Goal: Task Accomplishment & Management: Manage account settings

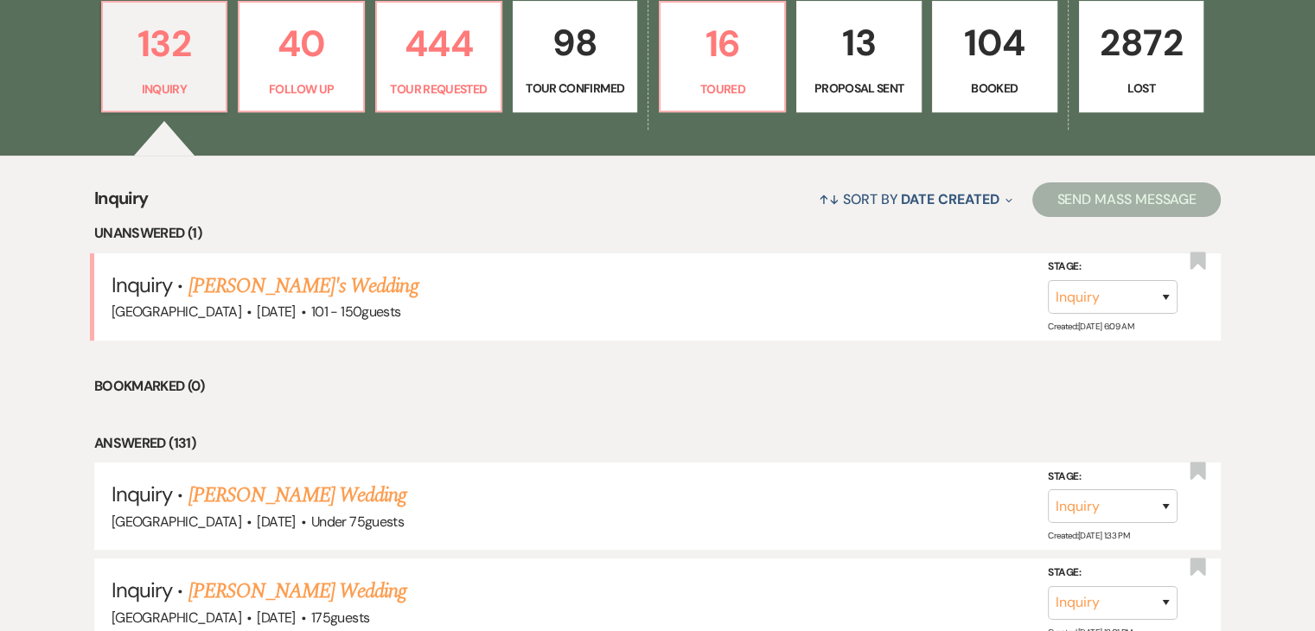
scroll to position [692, 0]
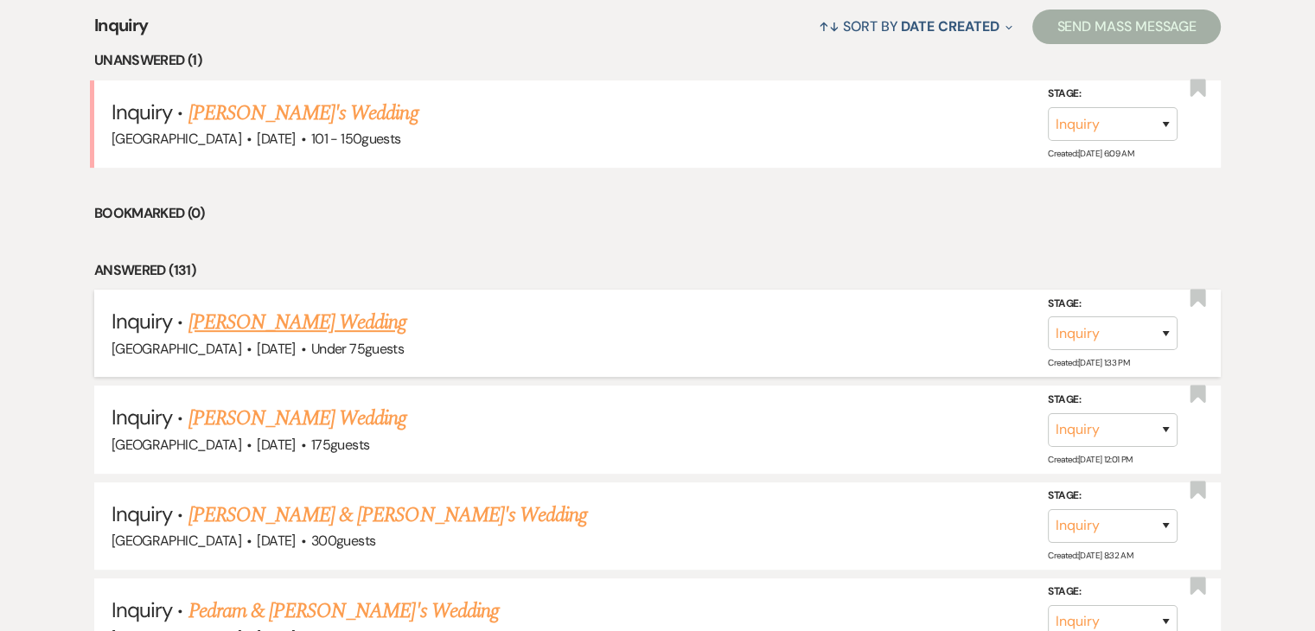
click at [251, 316] on link "[PERSON_NAME] Wedding" at bounding box center [298, 322] width 219 height 31
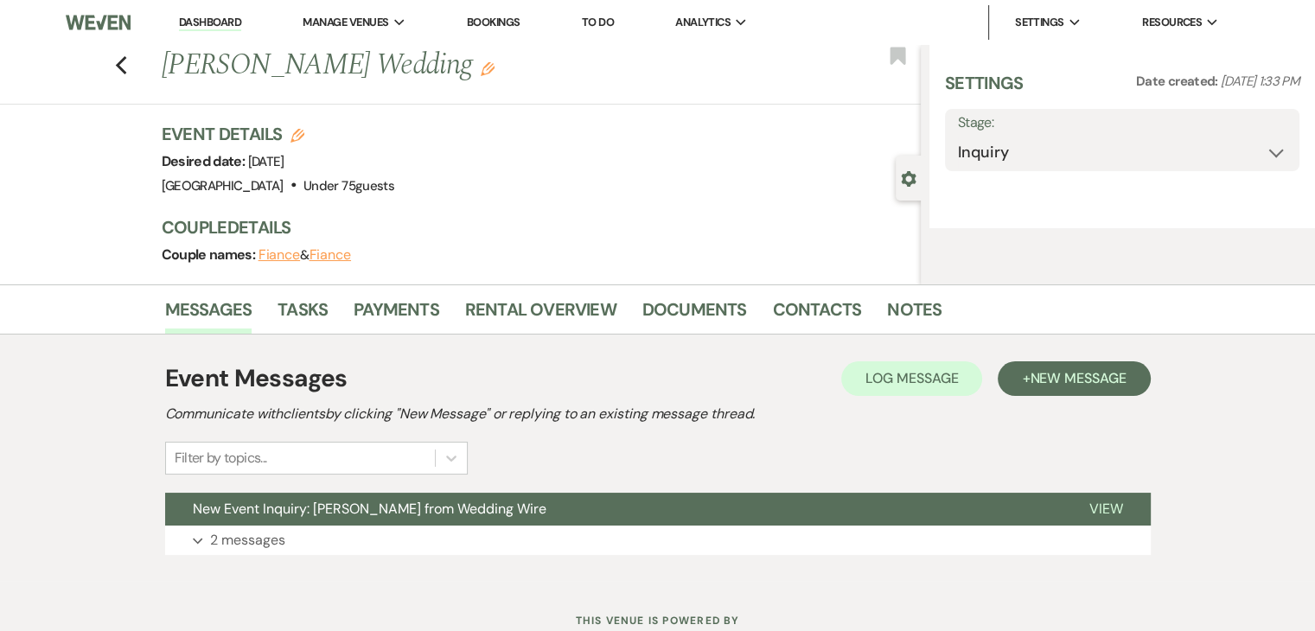
select select "3"
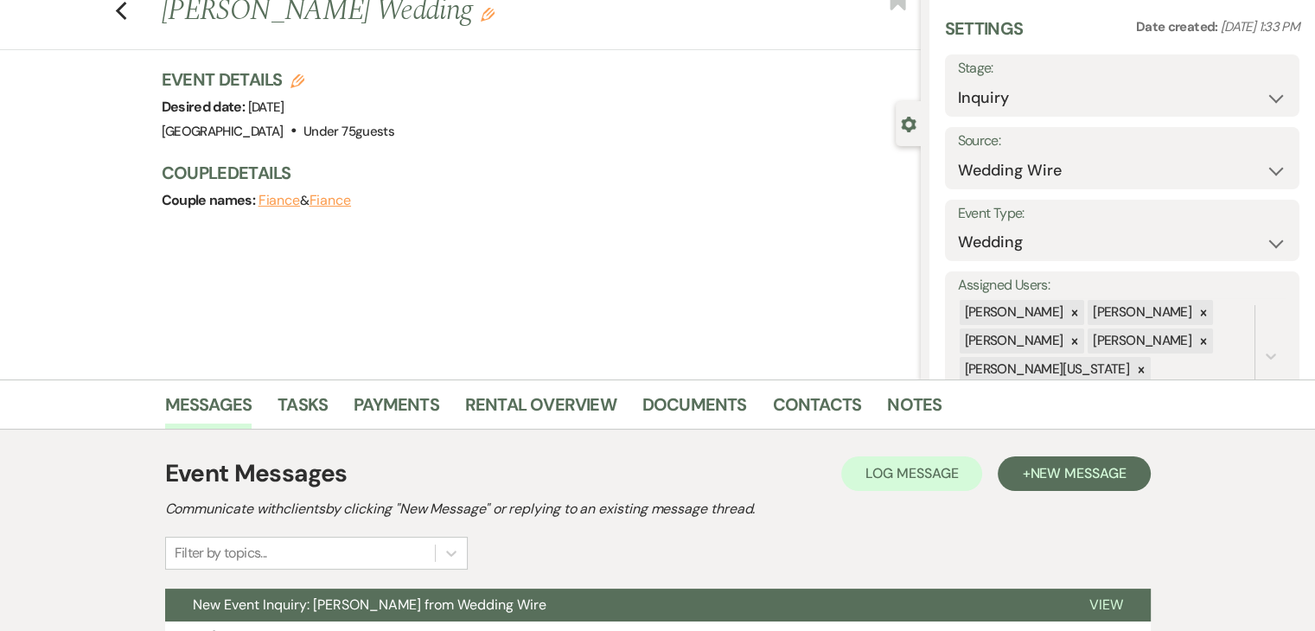
scroll to position [211, 0]
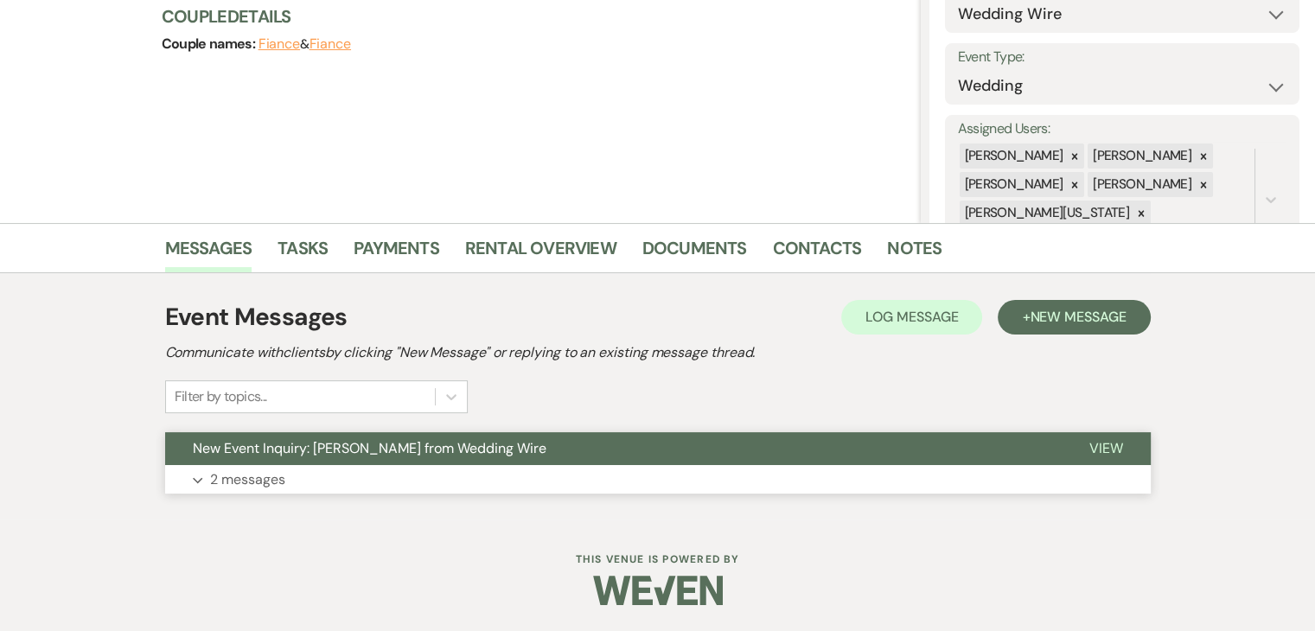
click at [320, 485] on button "Expand 2 messages" at bounding box center [658, 479] width 986 height 29
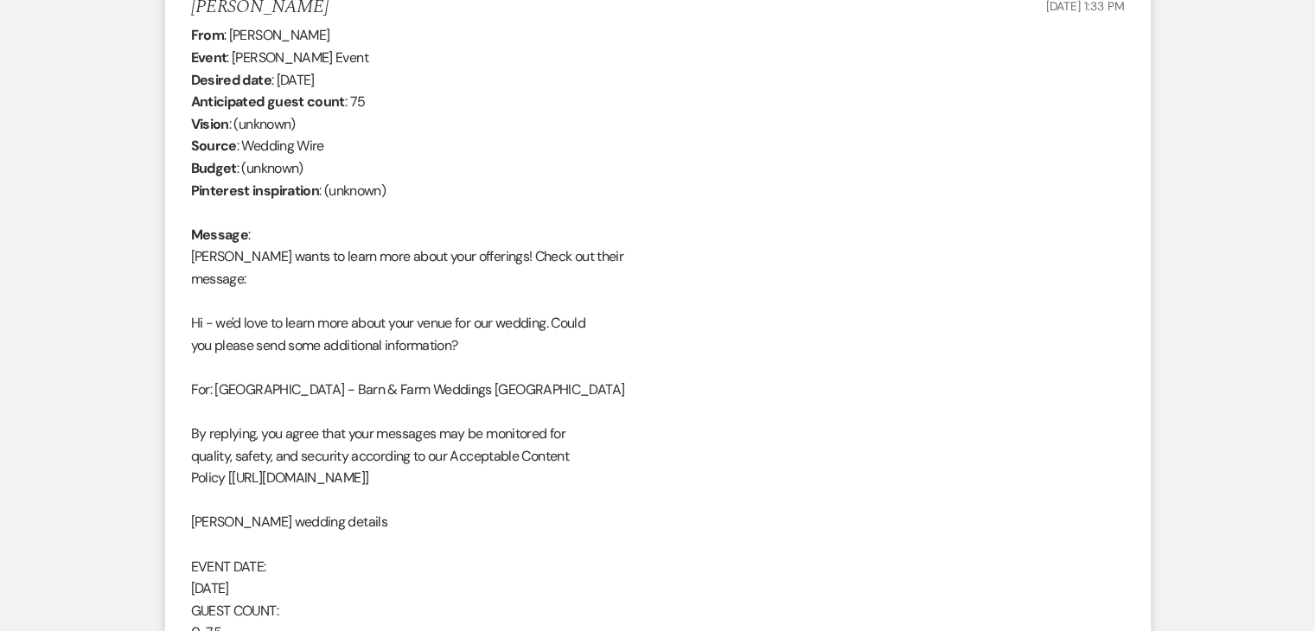
scroll to position [557, 0]
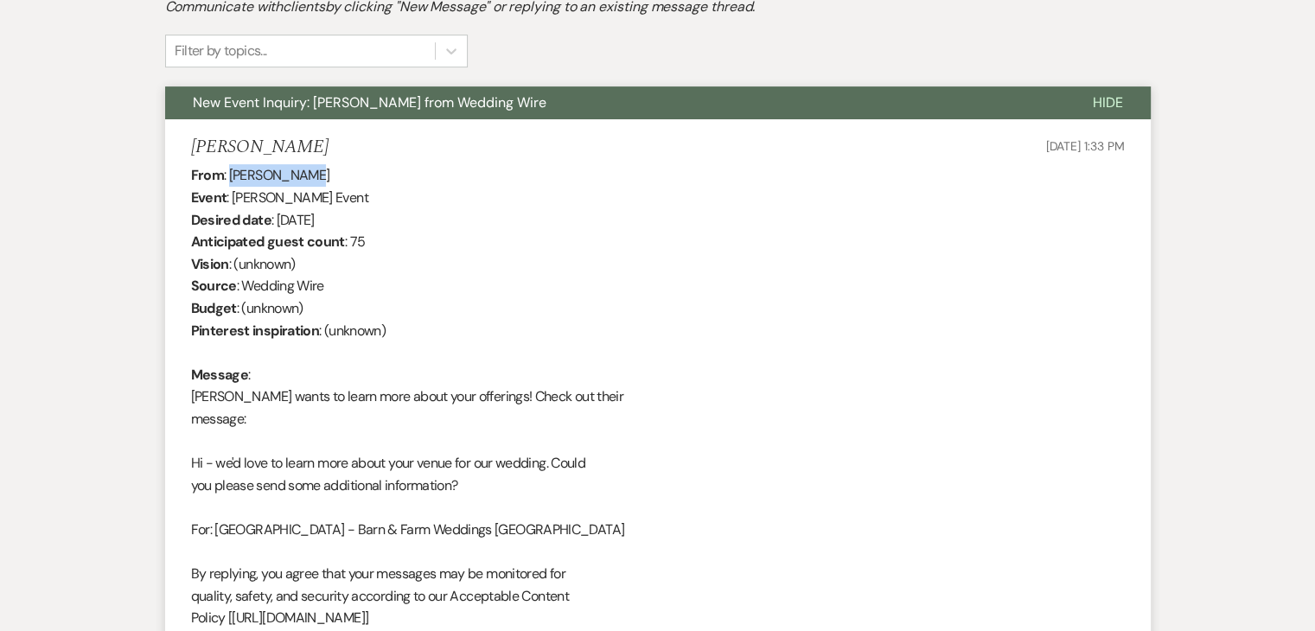
drag, startPoint x: 310, startPoint y: 175, endPoint x: 229, endPoint y: 177, distance: 81.3
click at [229, 177] on div "From : Jordan Fuchs Event : Jordan Fuchs's Event Desired date : November 14th 2…" at bounding box center [658, 607] width 934 height 886
copy div "Jordan Fuchs"
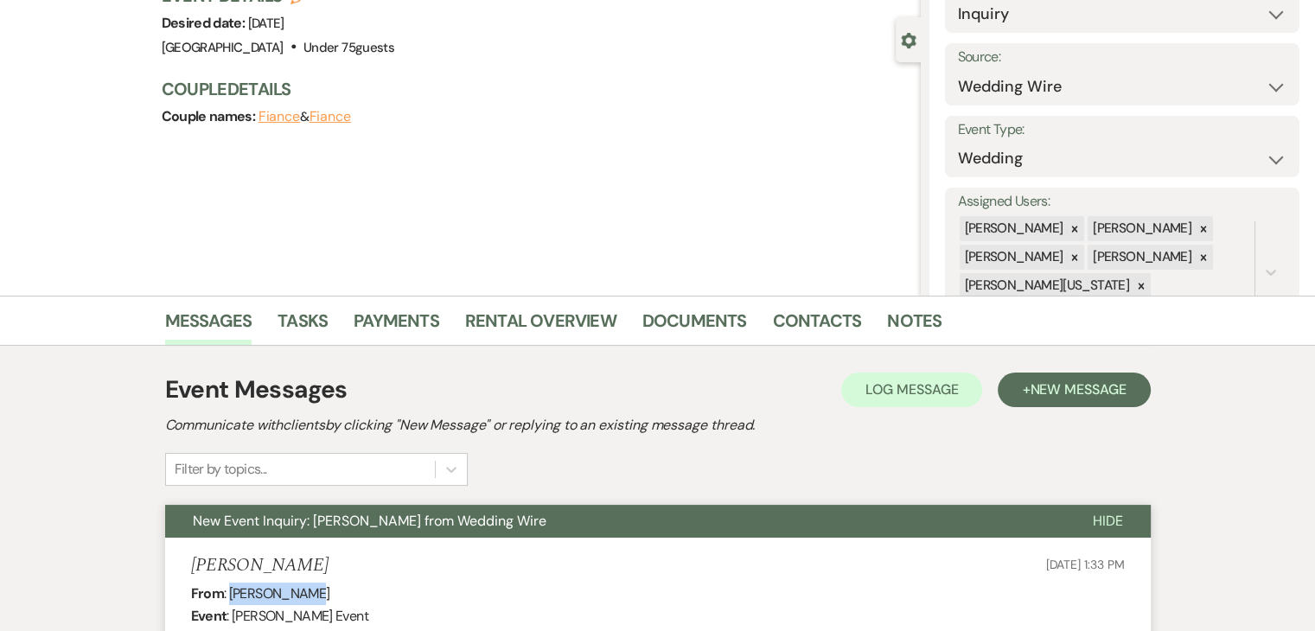
scroll to position [125, 0]
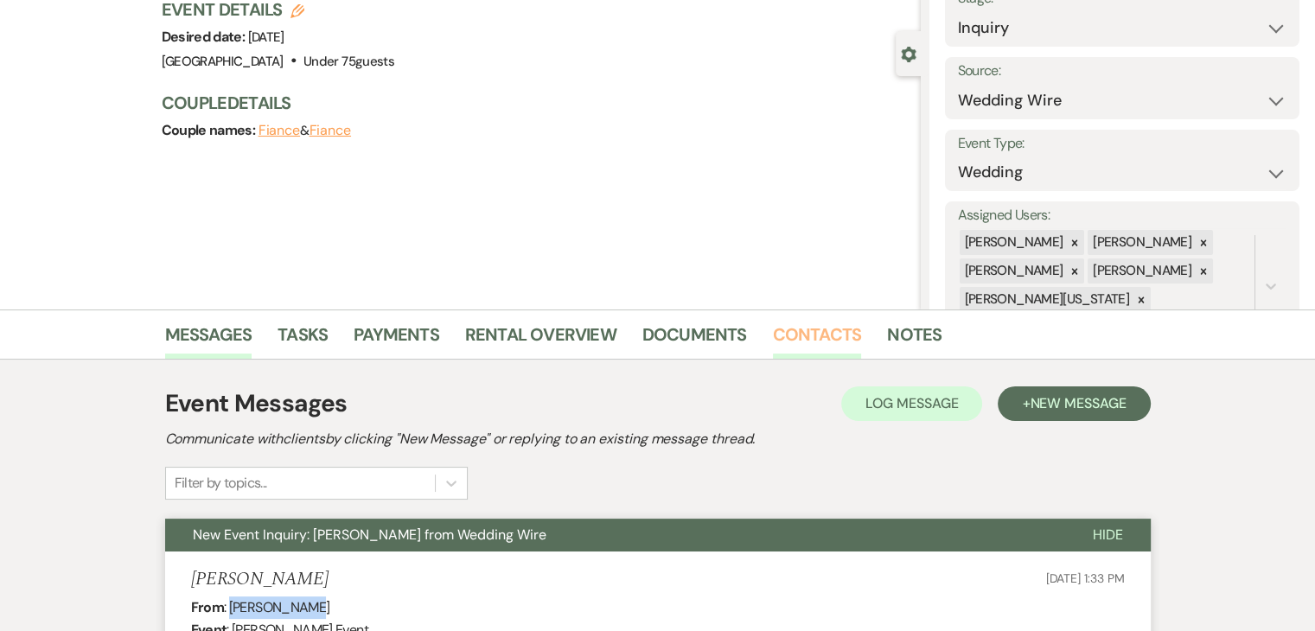
click at [810, 333] on link "Contacts" at bounding box center [817, 340] width 89 height 38
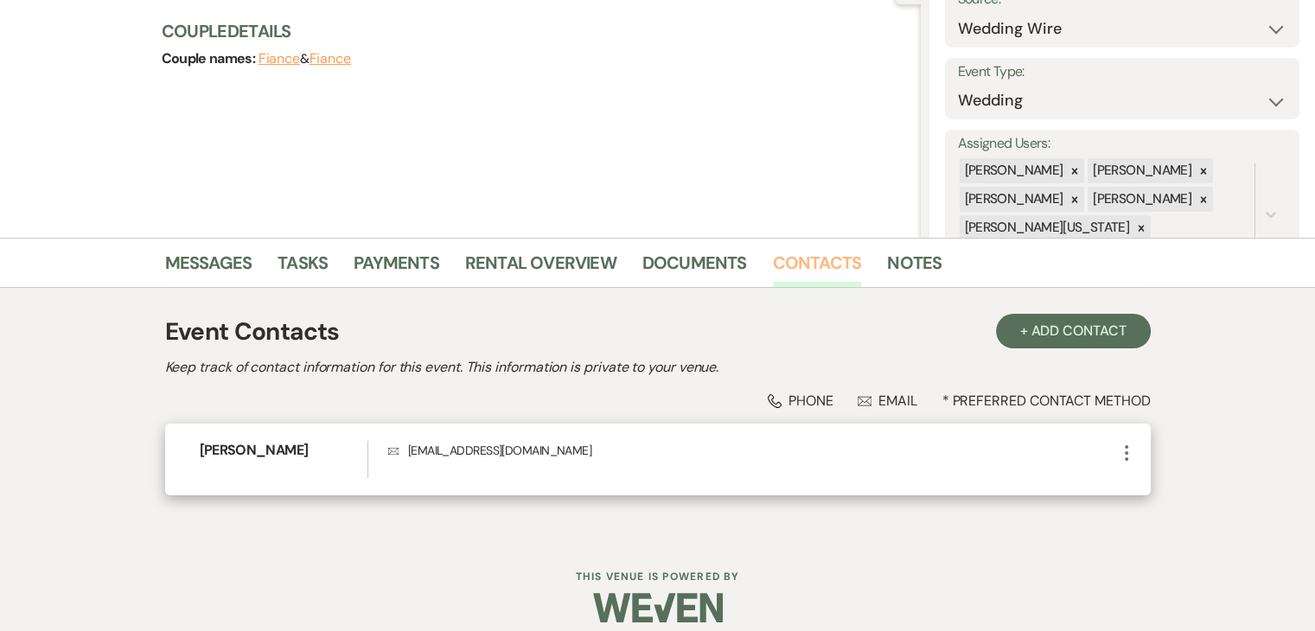
scroll to position [214, 0]
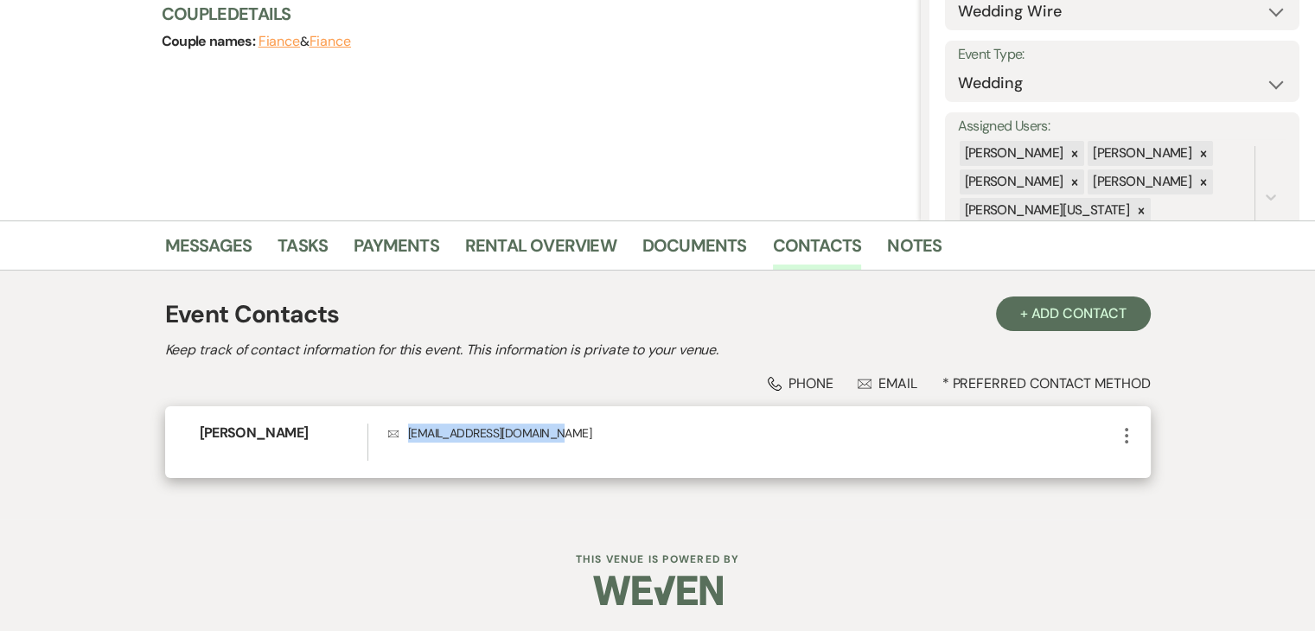
drag, startPoint x: 553, startPoint y: 431, endPoint x: 408, endPoint y: 427, distance: 145.3
click at [408, 427] on p "Envelope jordanfuchs212@gmail.com" at bounding box center [751, 433] width 727 height 19
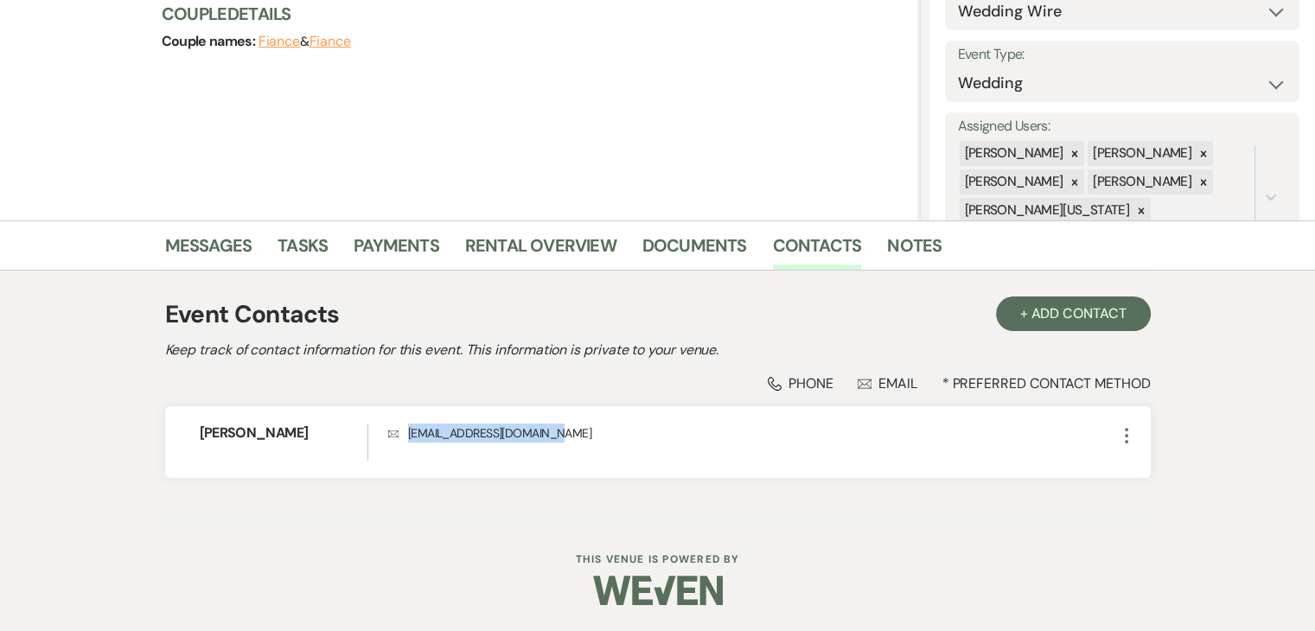
copy p "jordanfuchs212@gmail.com"
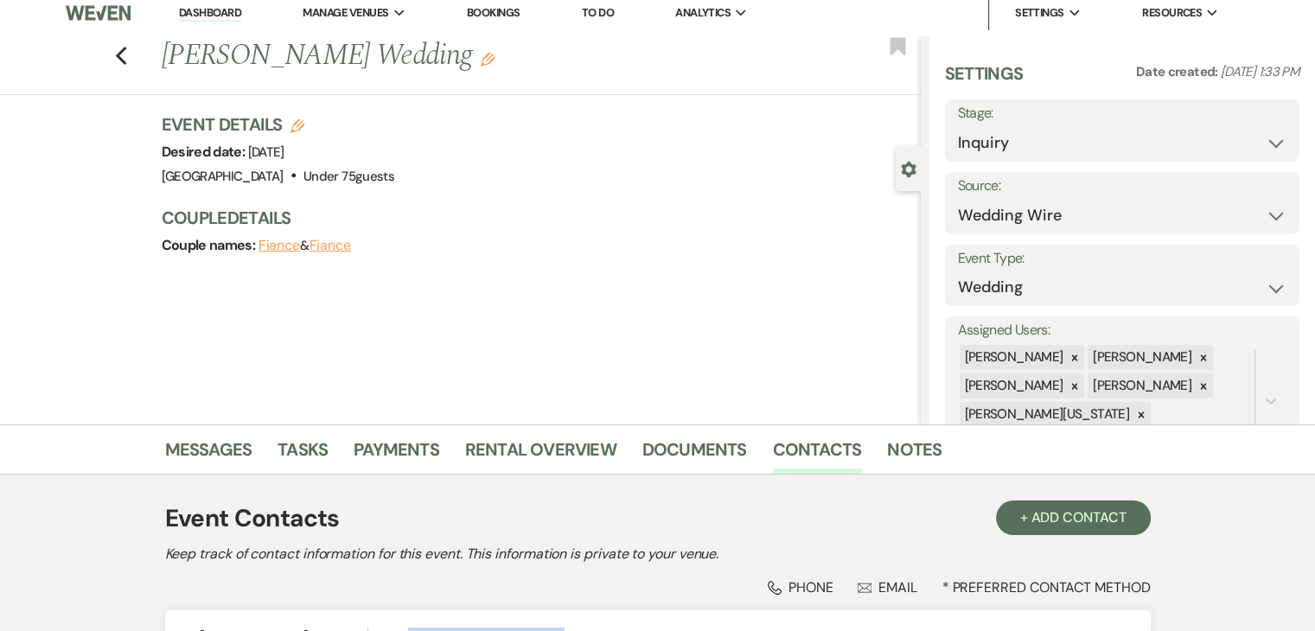
scroll to position [0, 0]
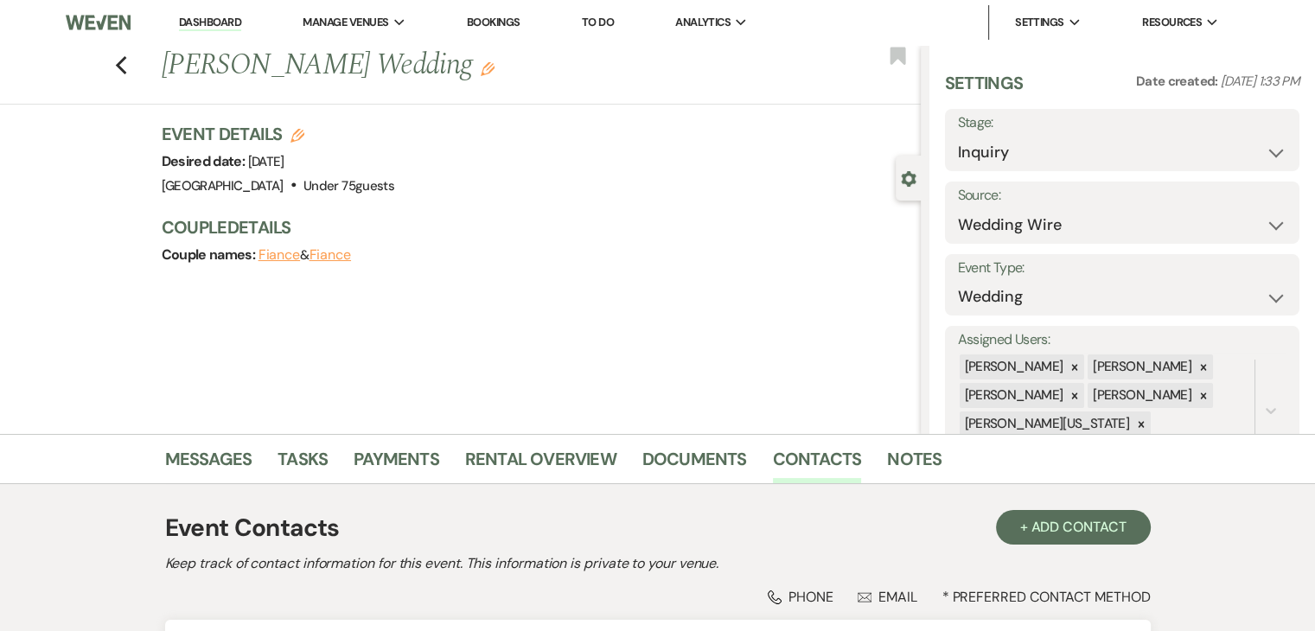
click at [90, 19] on img at bounding box center [98, 22] width 65 height 36
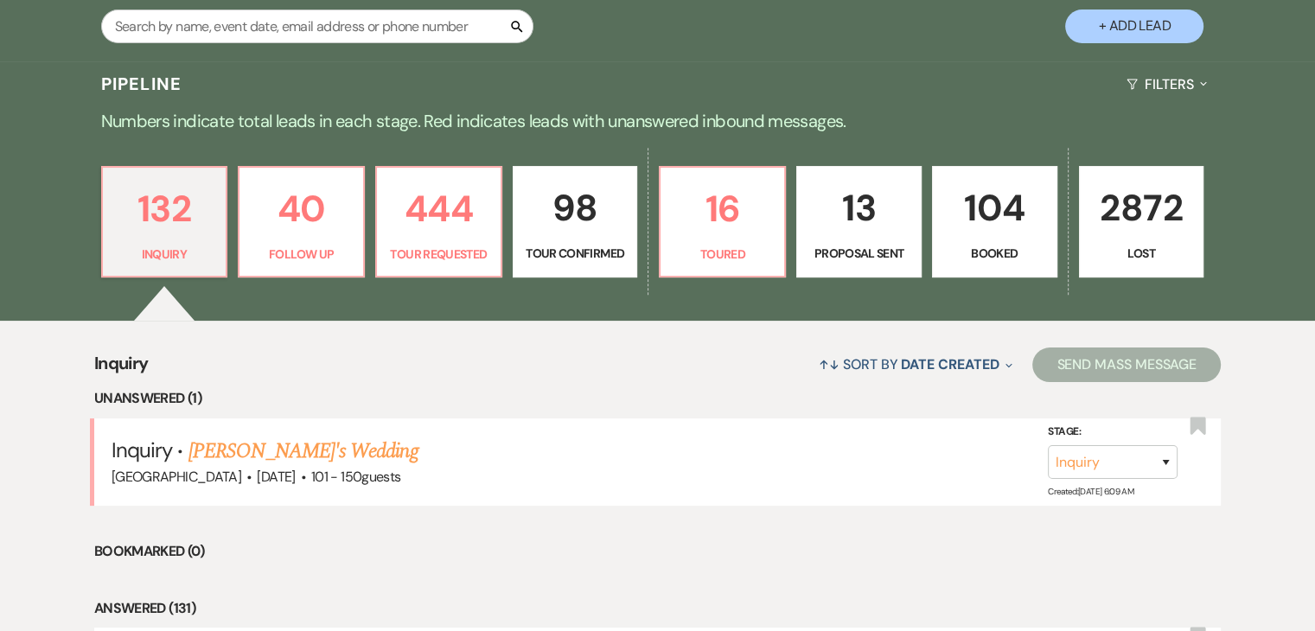
scroll to position [519, 0]
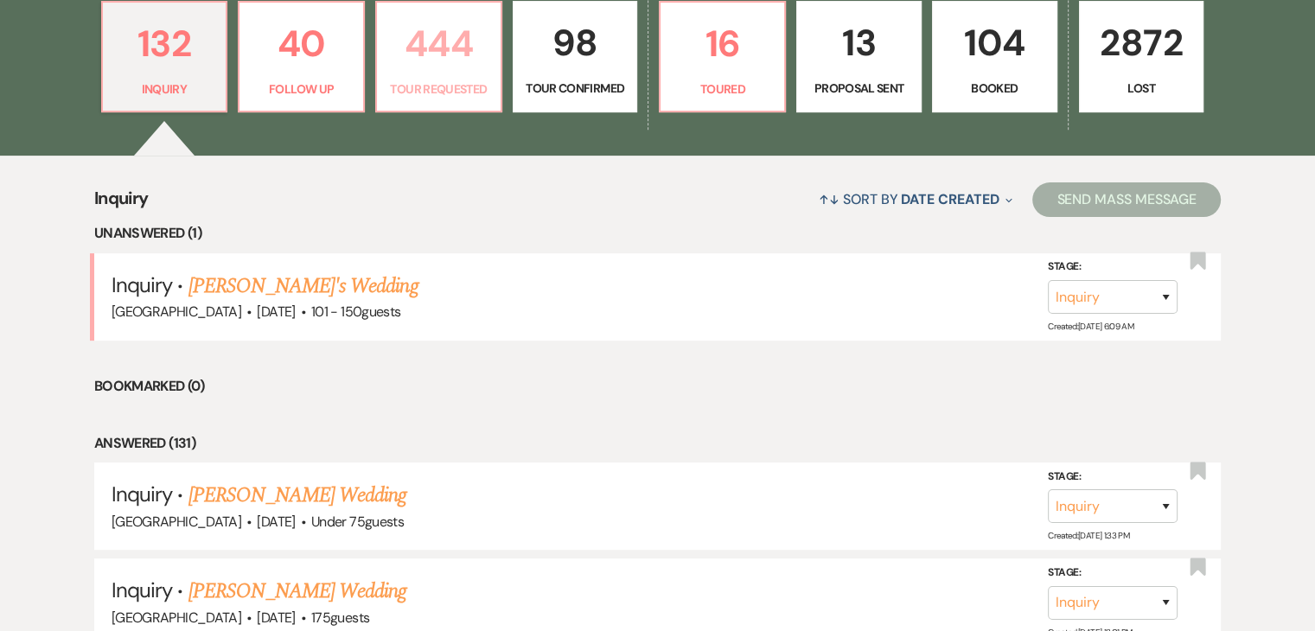
click at [445, 78] on link "444 Tour Requested" at bounding box center [438, 57] width 127 height 112
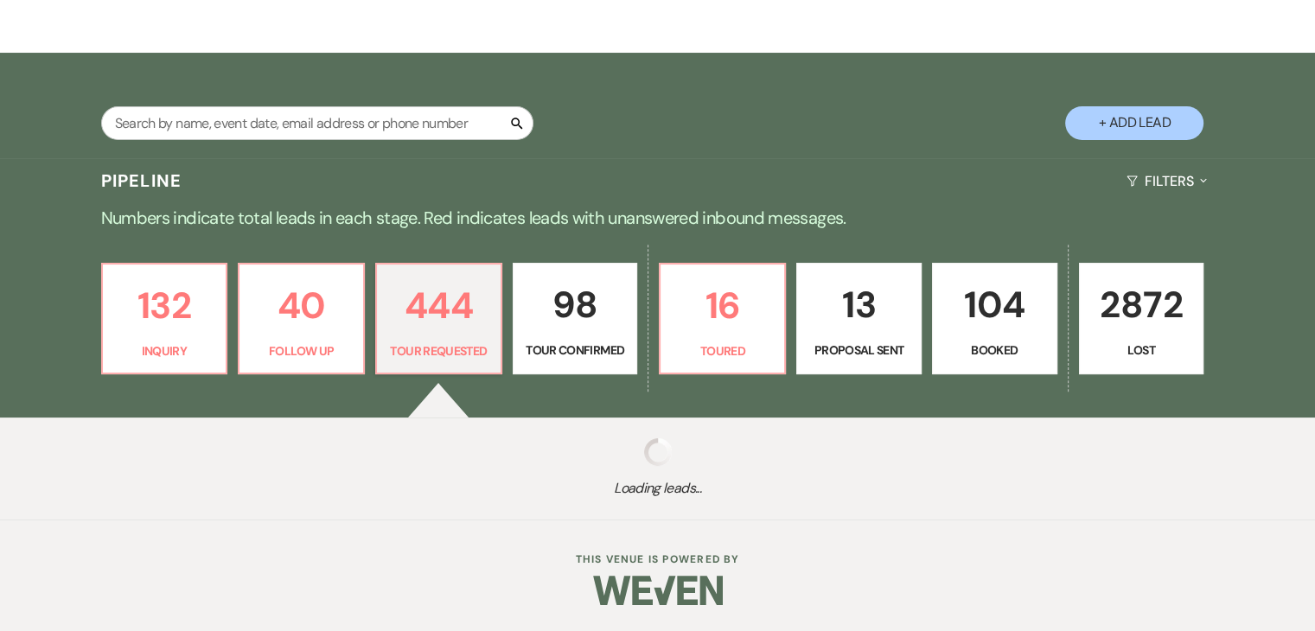
scroll to position [257, 0]
select select "2"
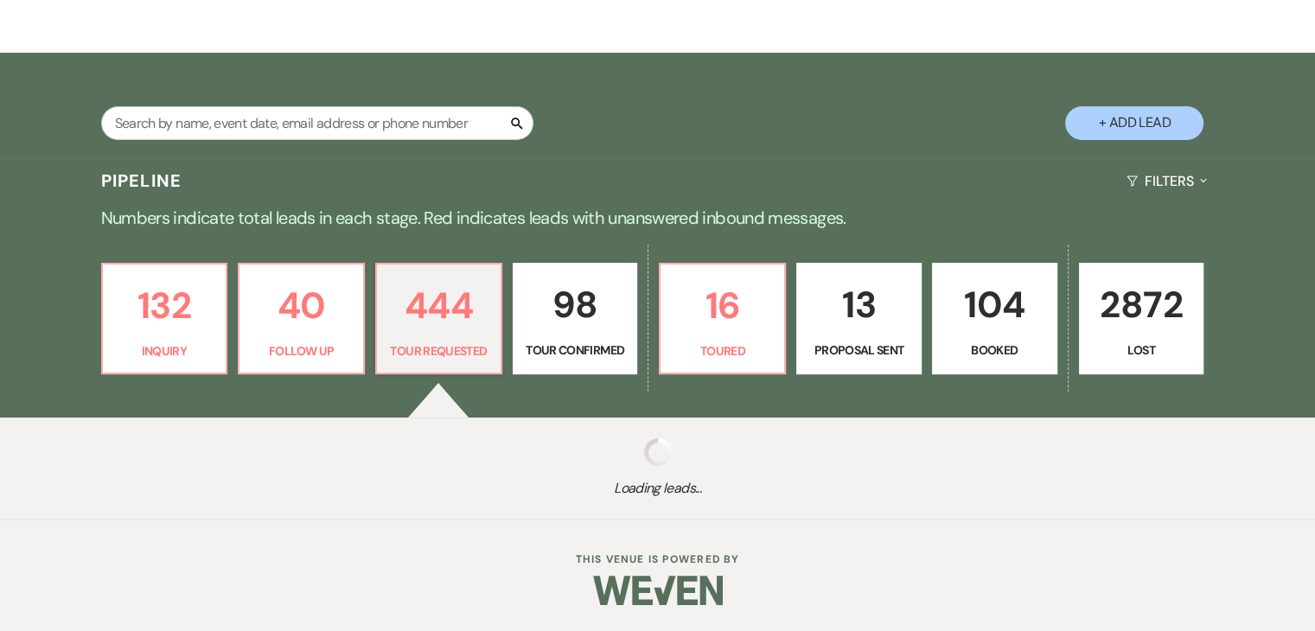
select select "2"
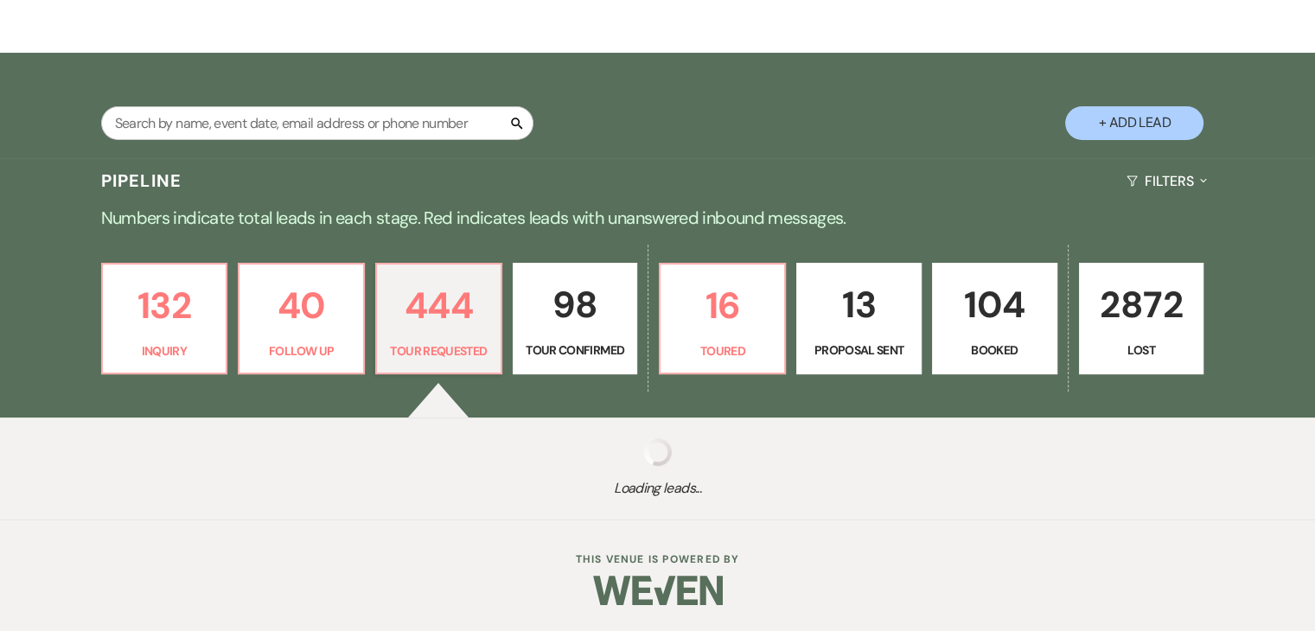
select select "2"
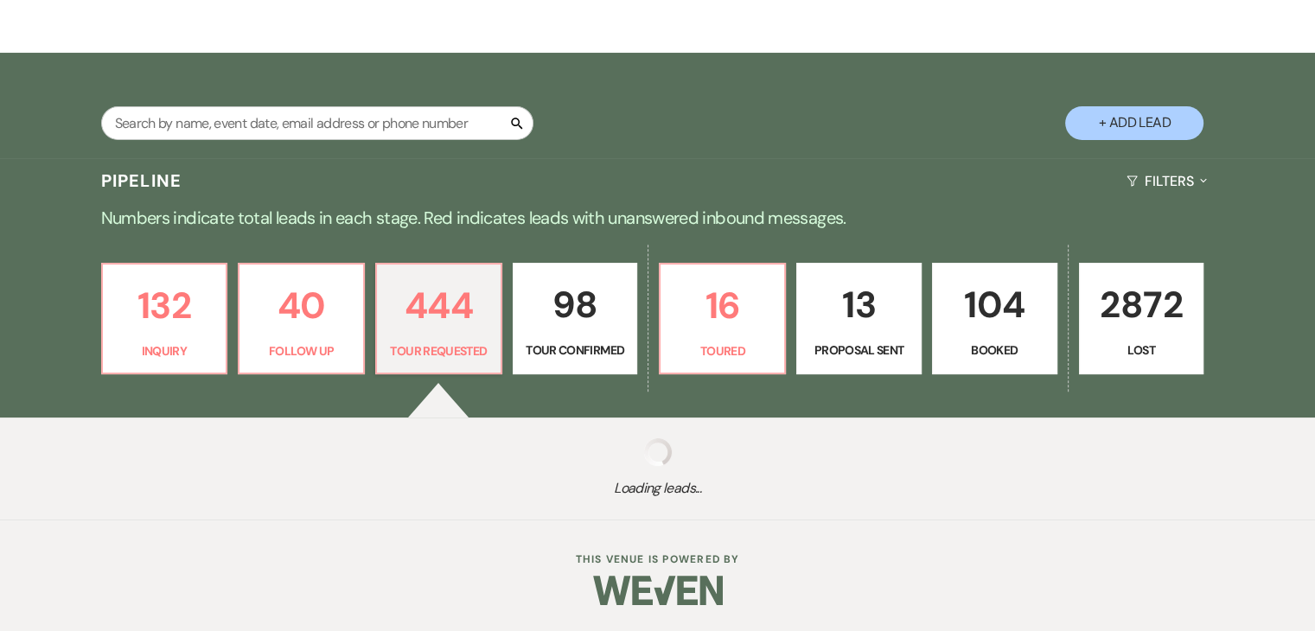
select select "2"
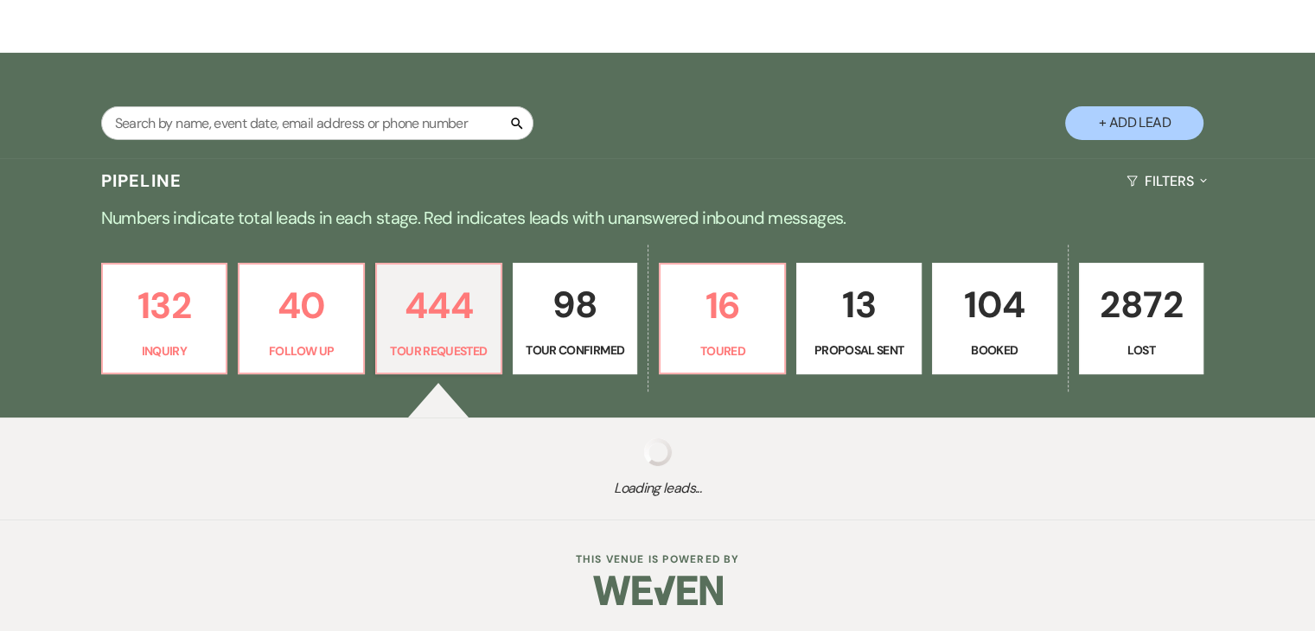
select select "2"
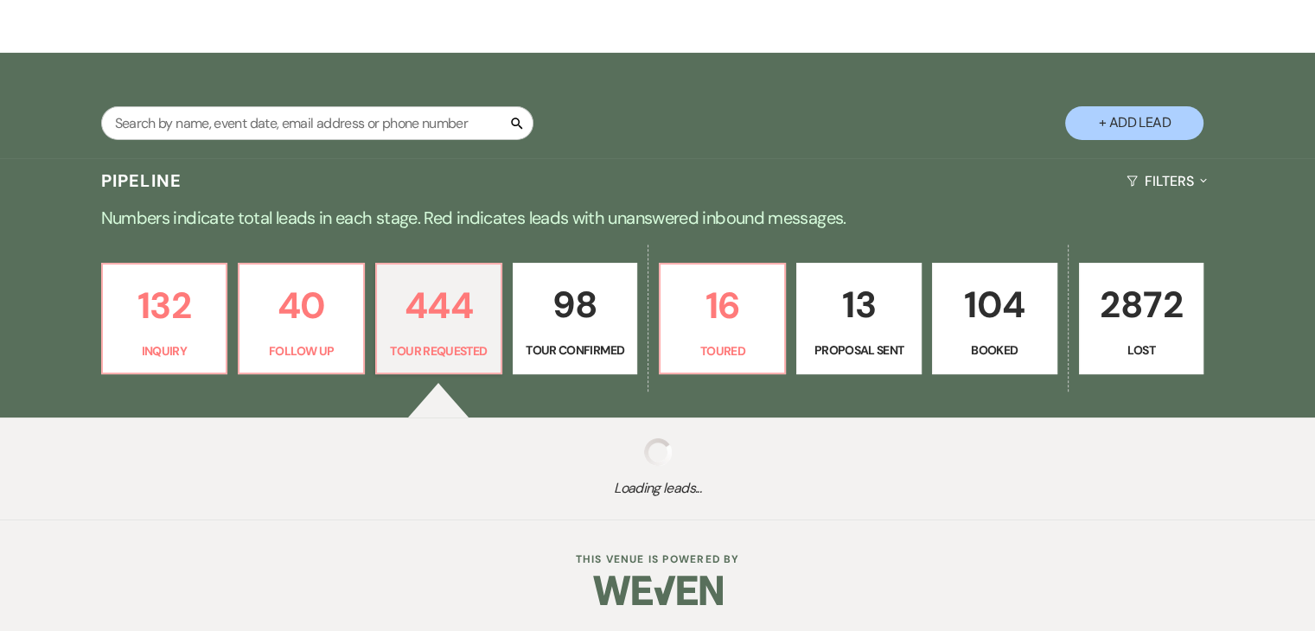
select select "2"
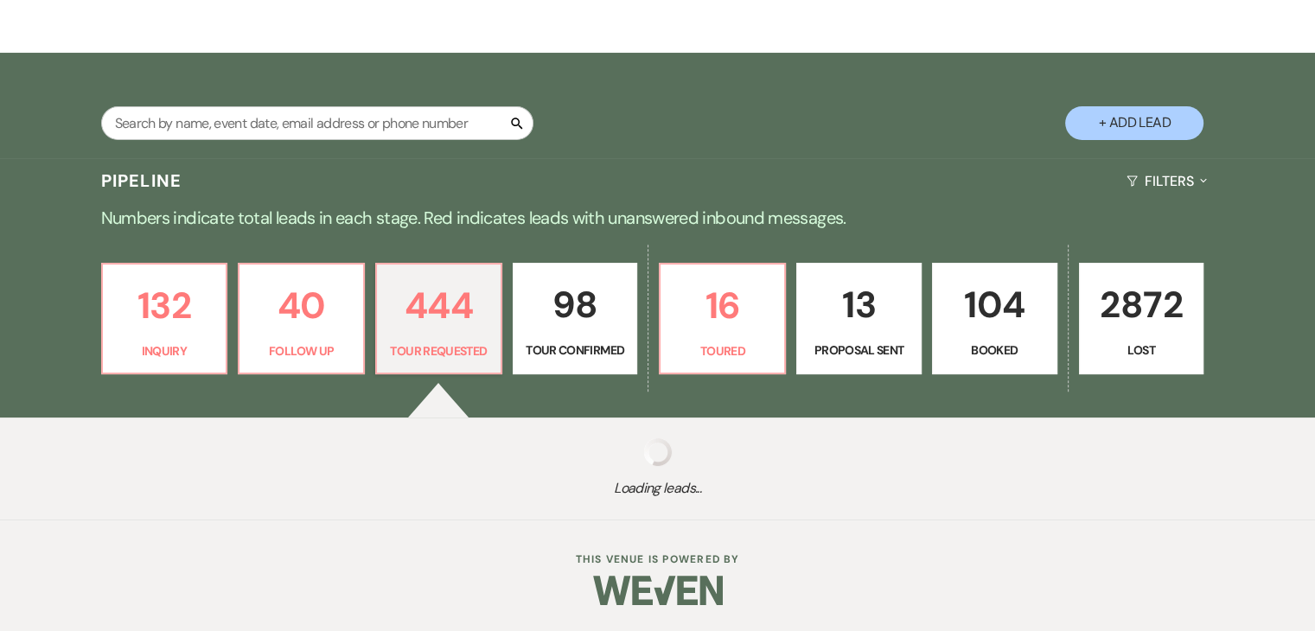
select select "2"
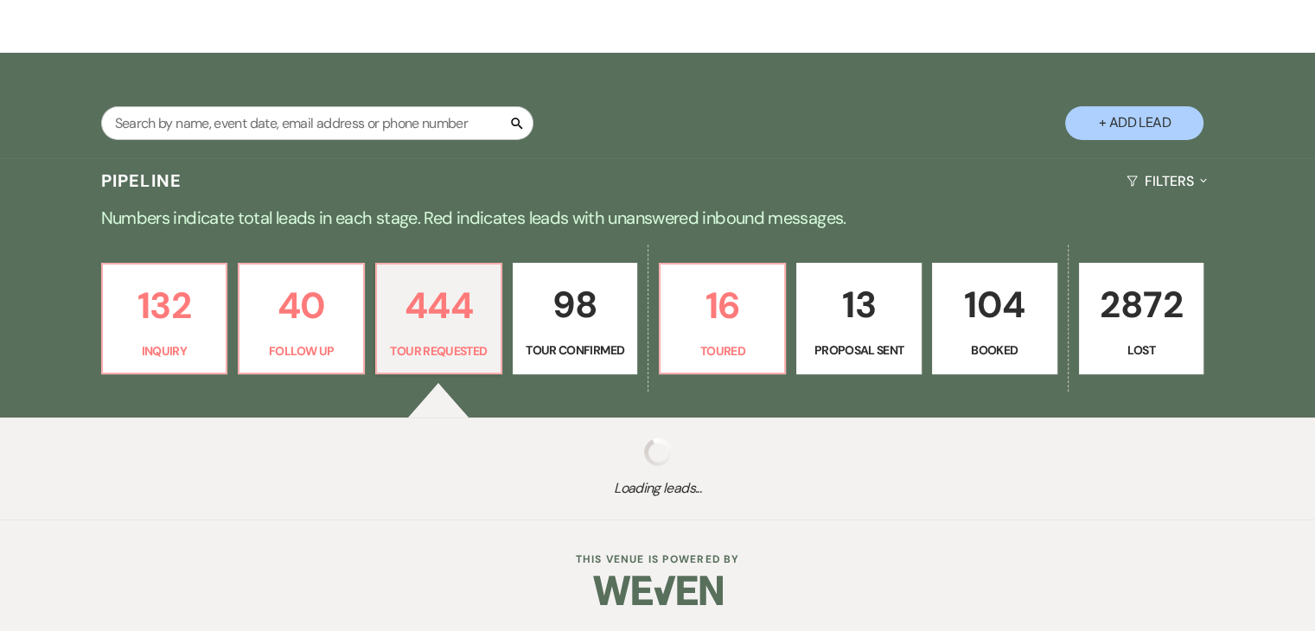
select select "2"
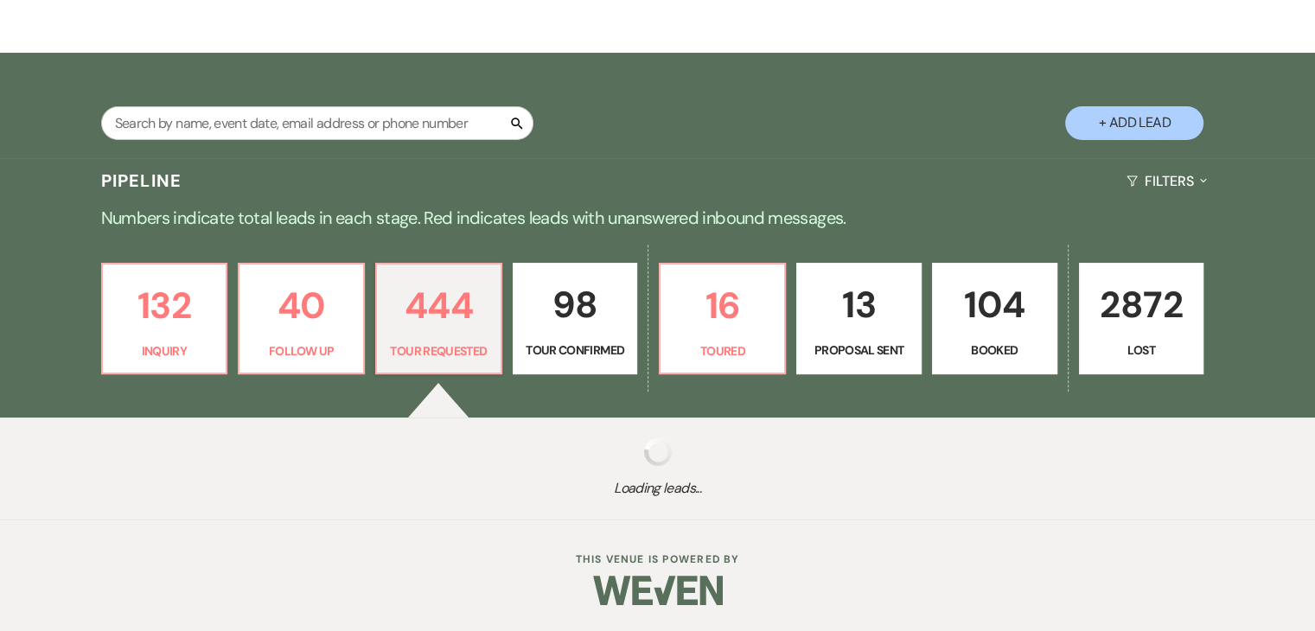
select select "2"
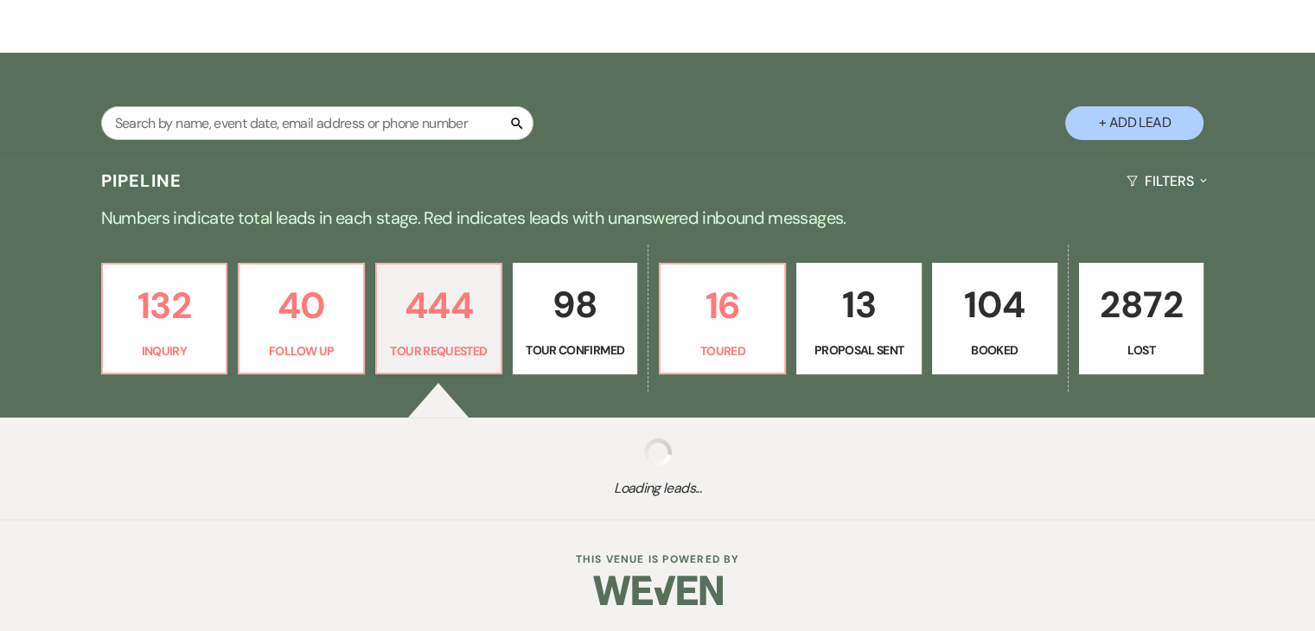
select select "2"
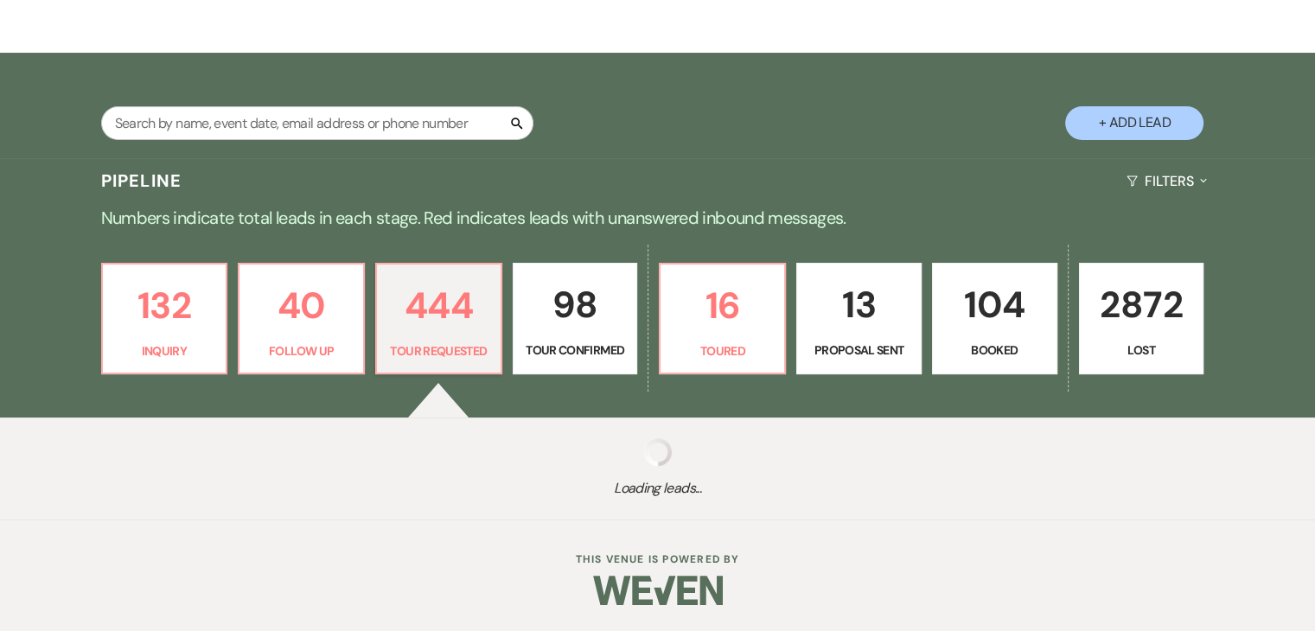
select select "2"
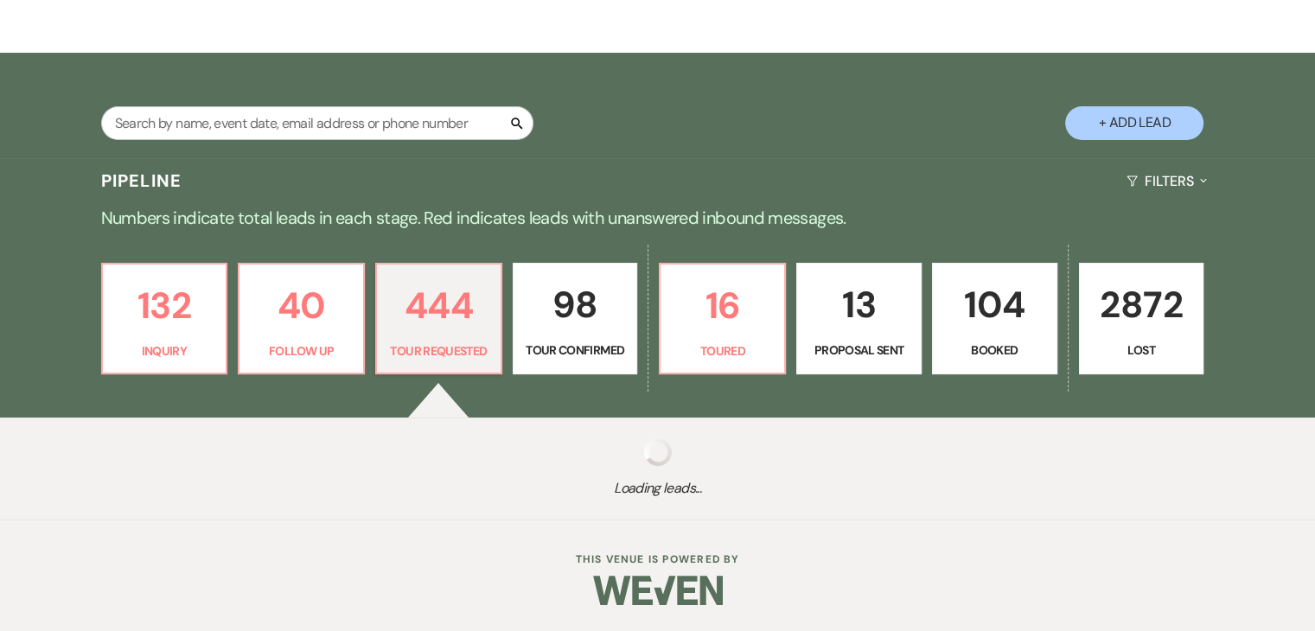
select select "2"
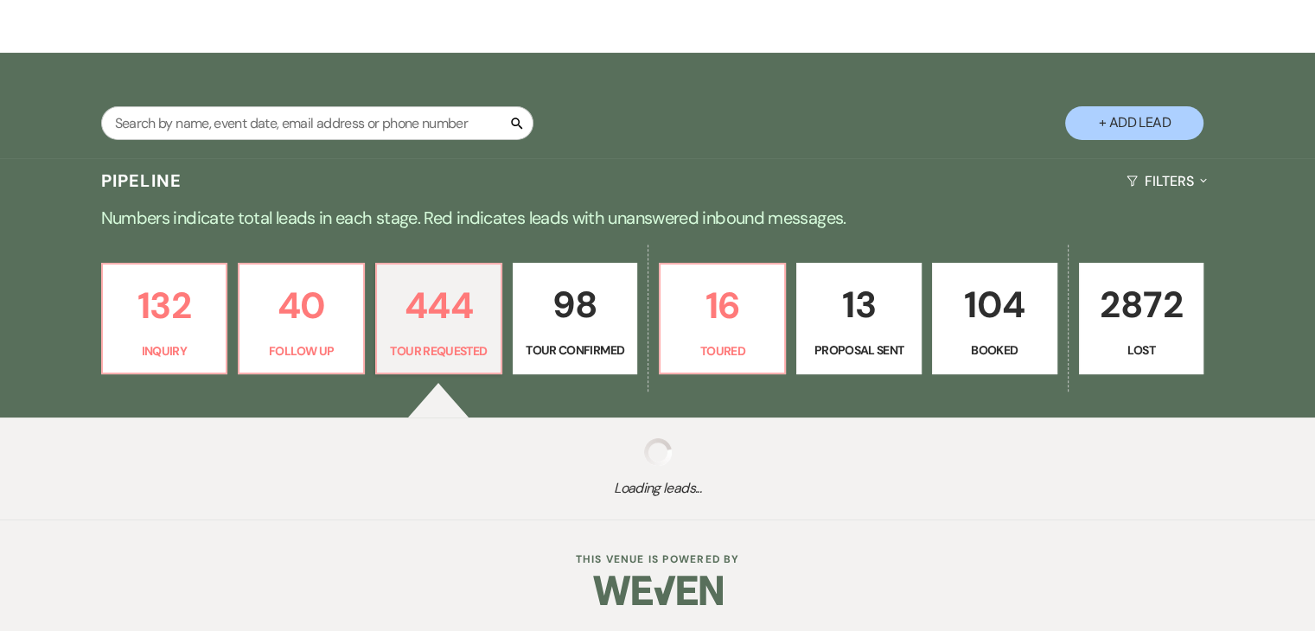
select select "2"
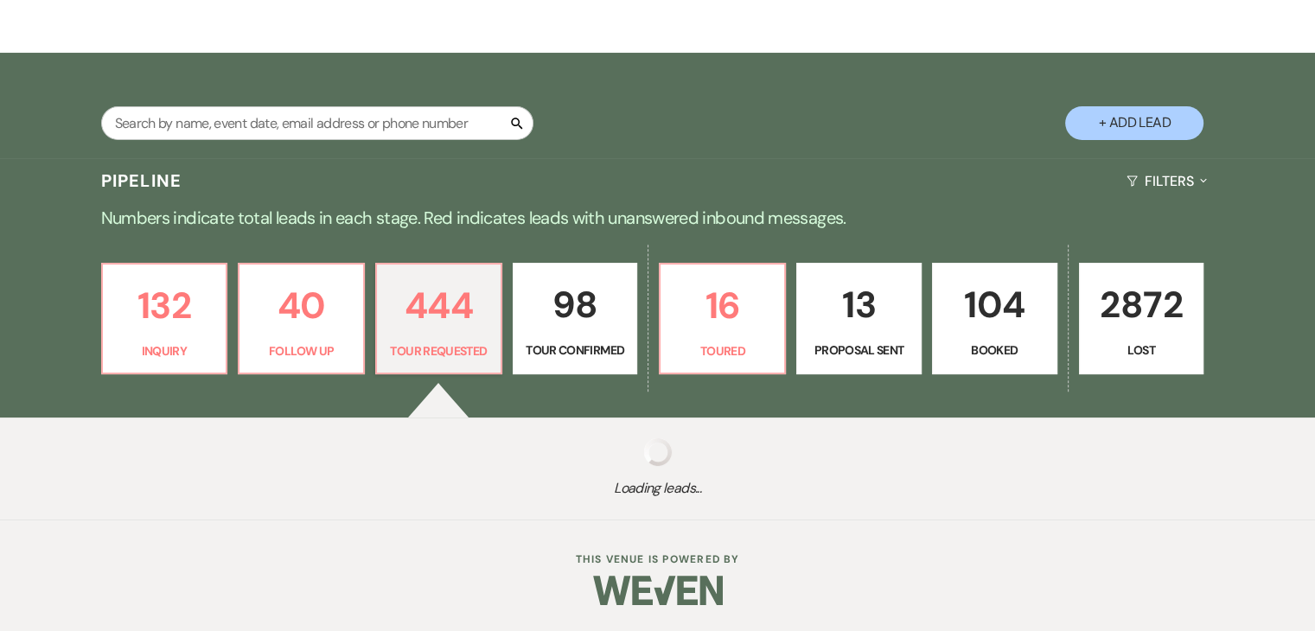
select select "2"
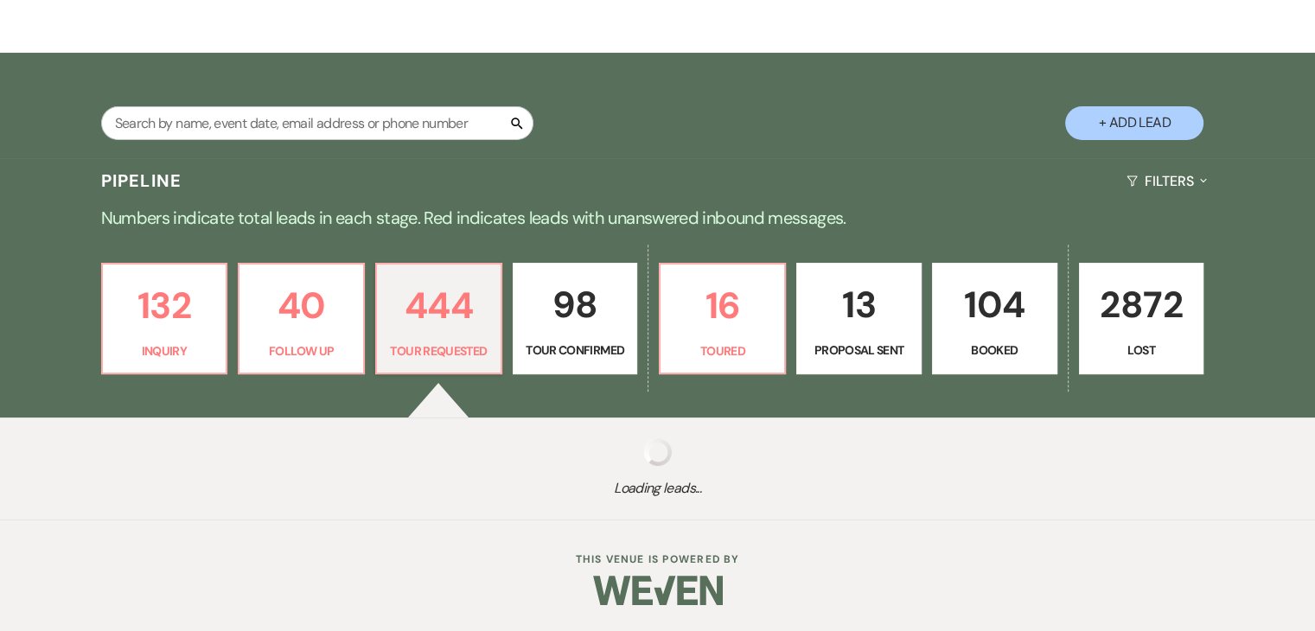
select select "2"
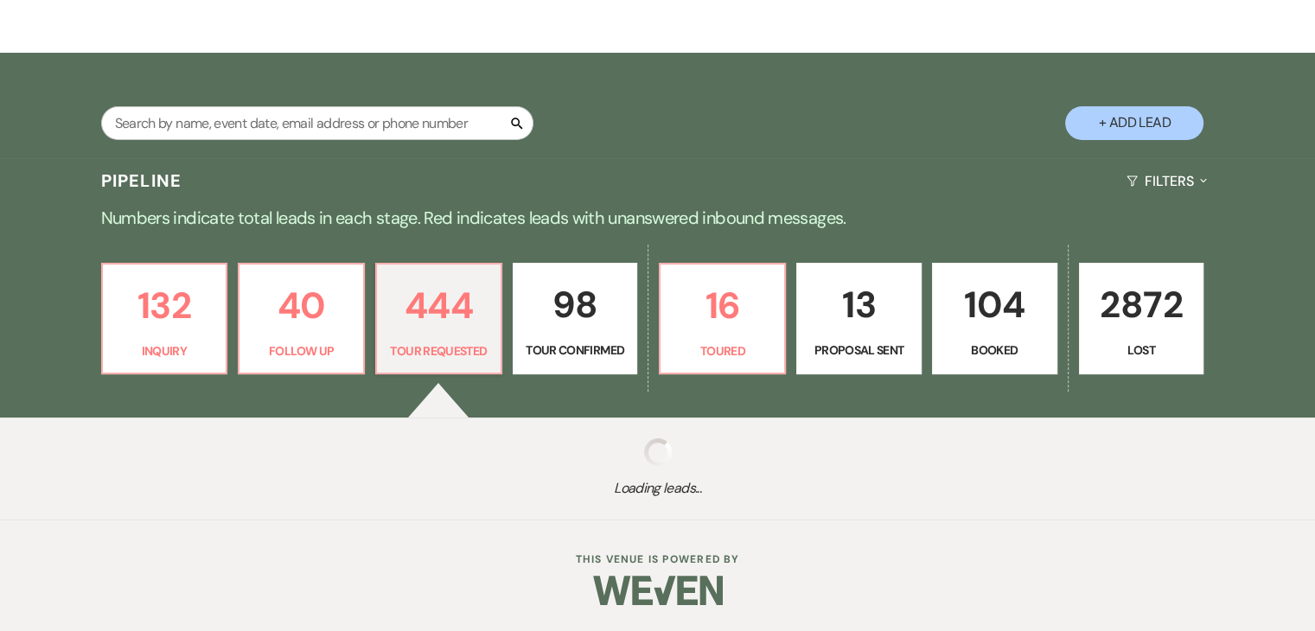
select select "2"
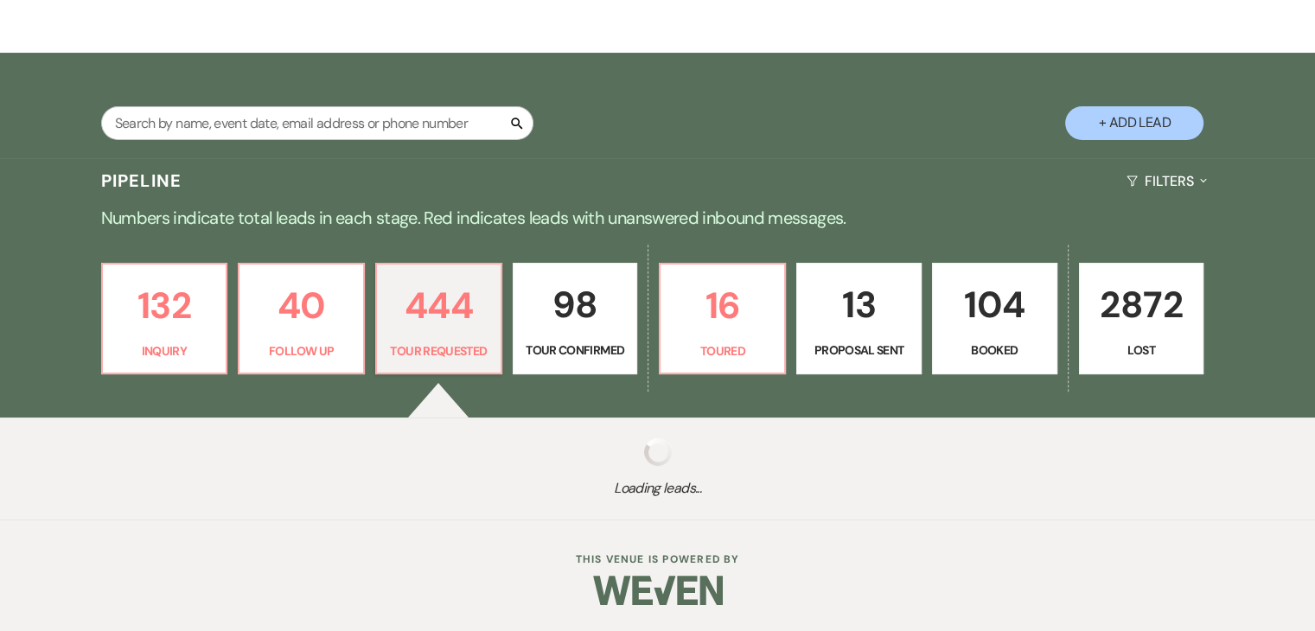
select select "2"
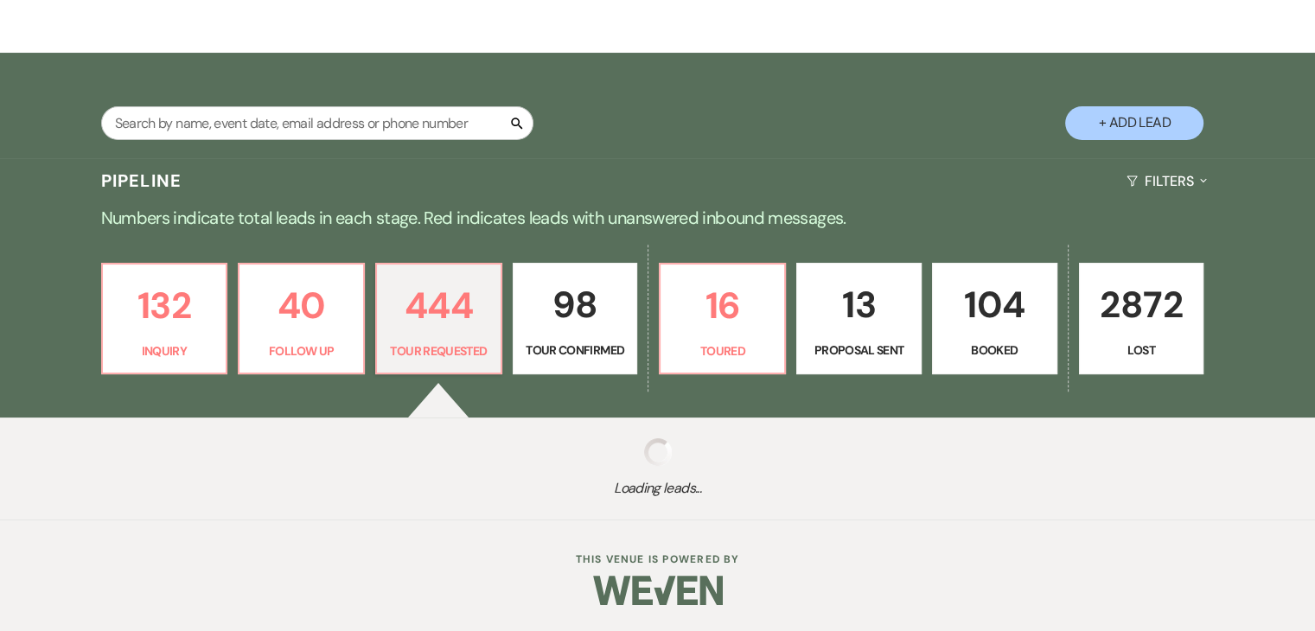
select select "2"
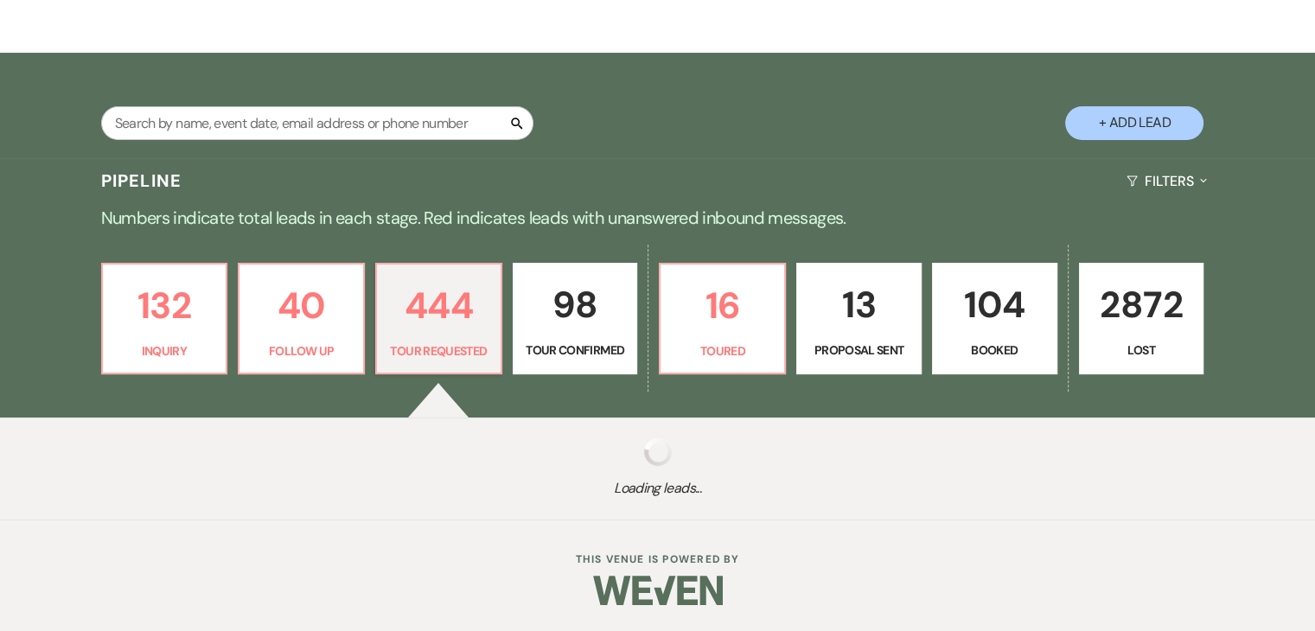
select select "2"
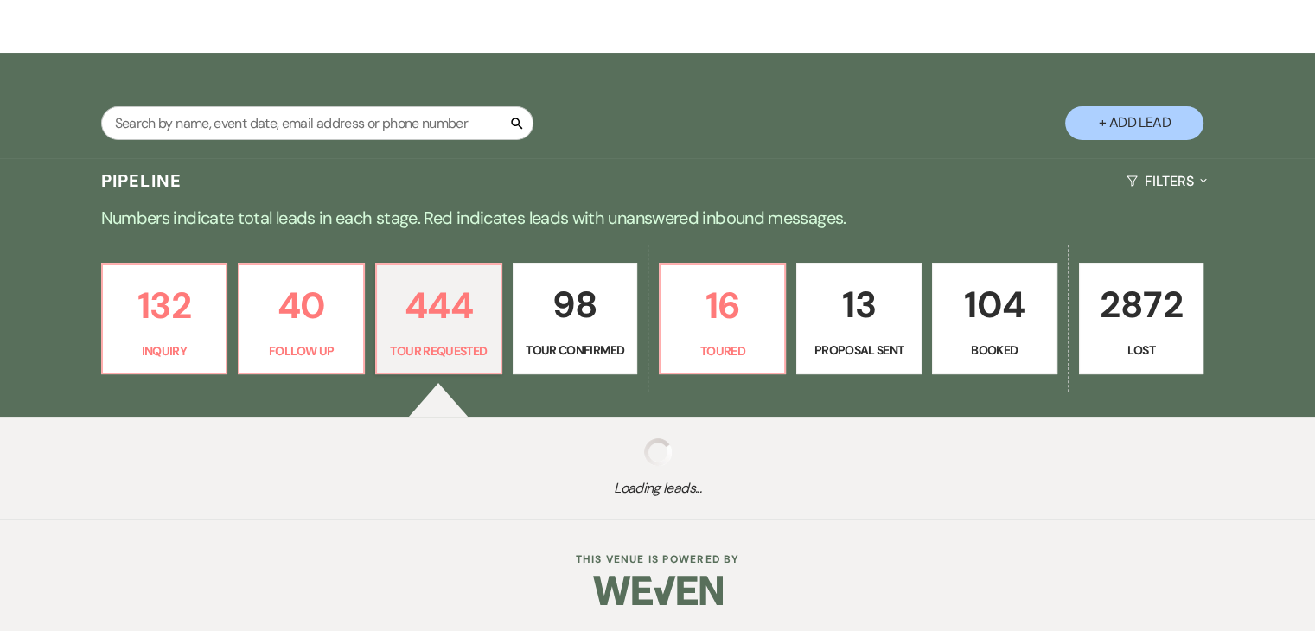
select select "2"
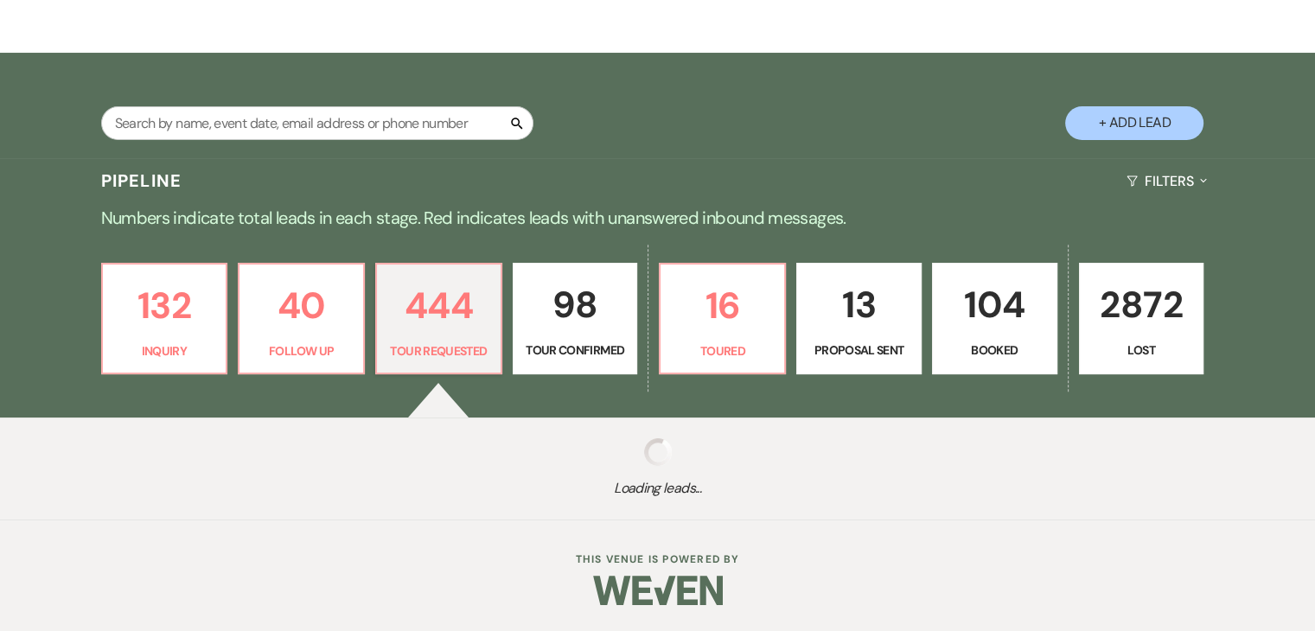
select select "2"
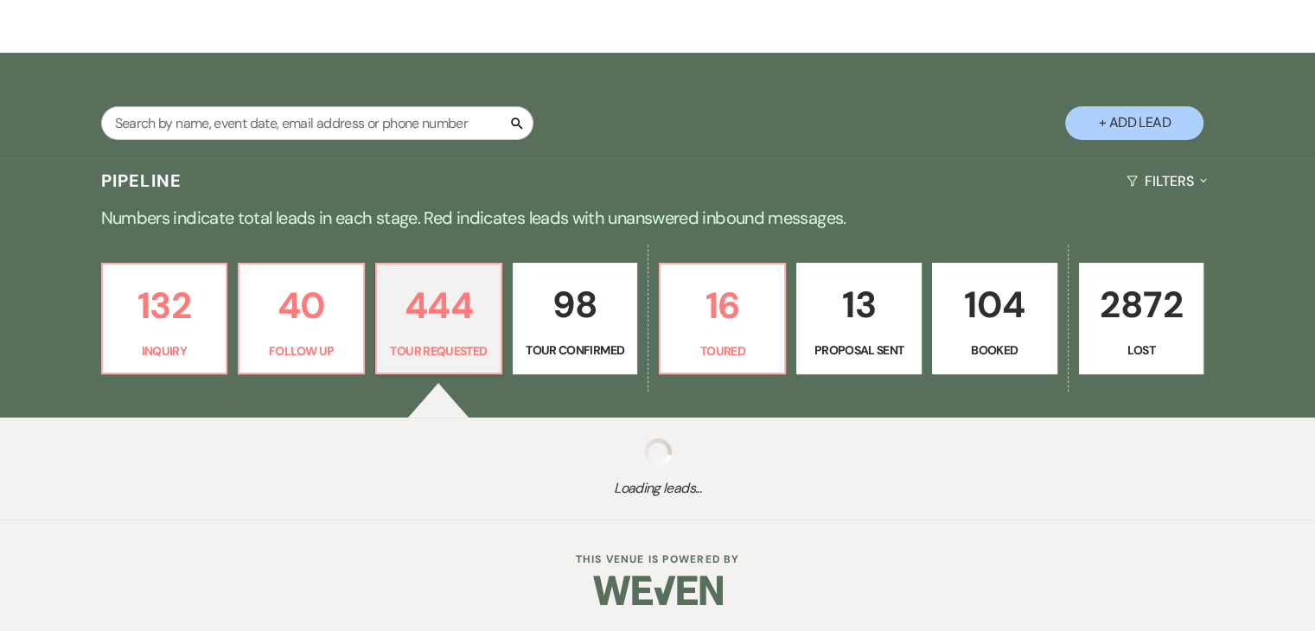
select select "2"
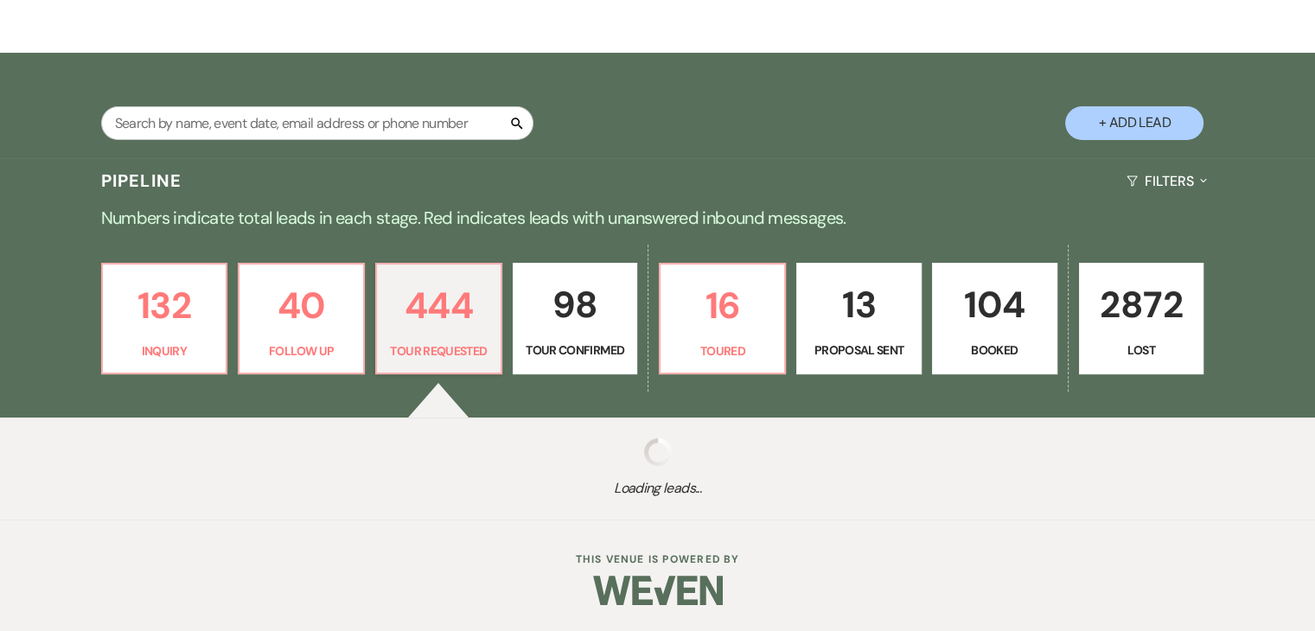
select select "2"
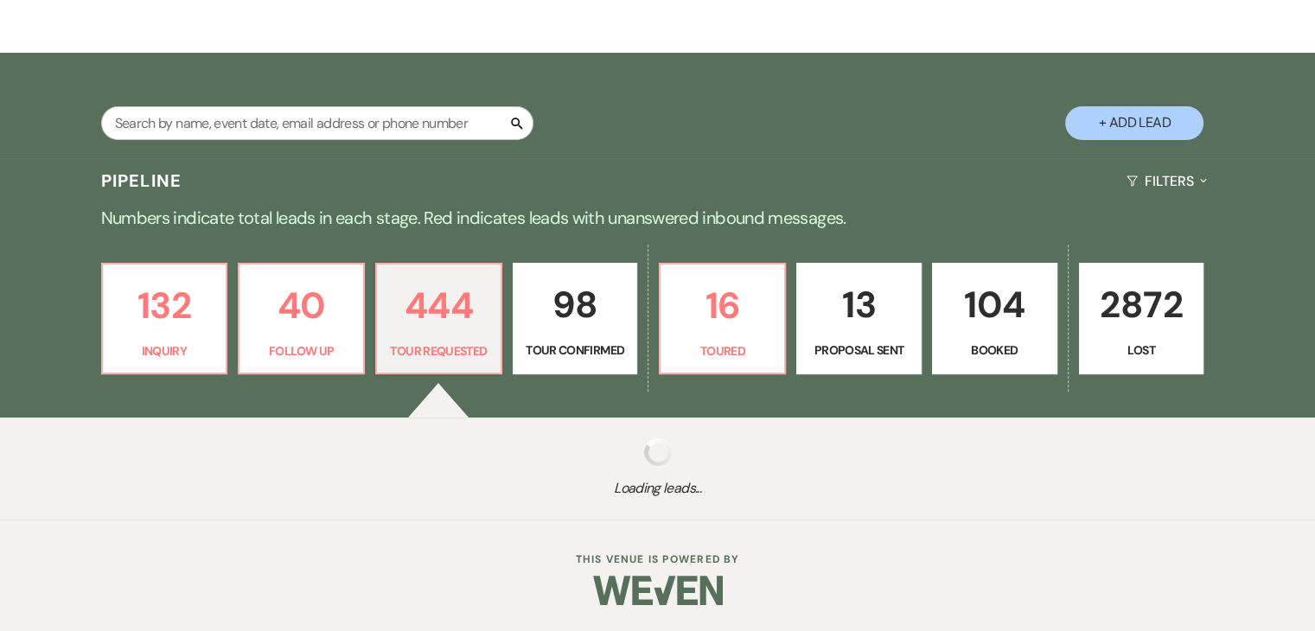
select select "2"
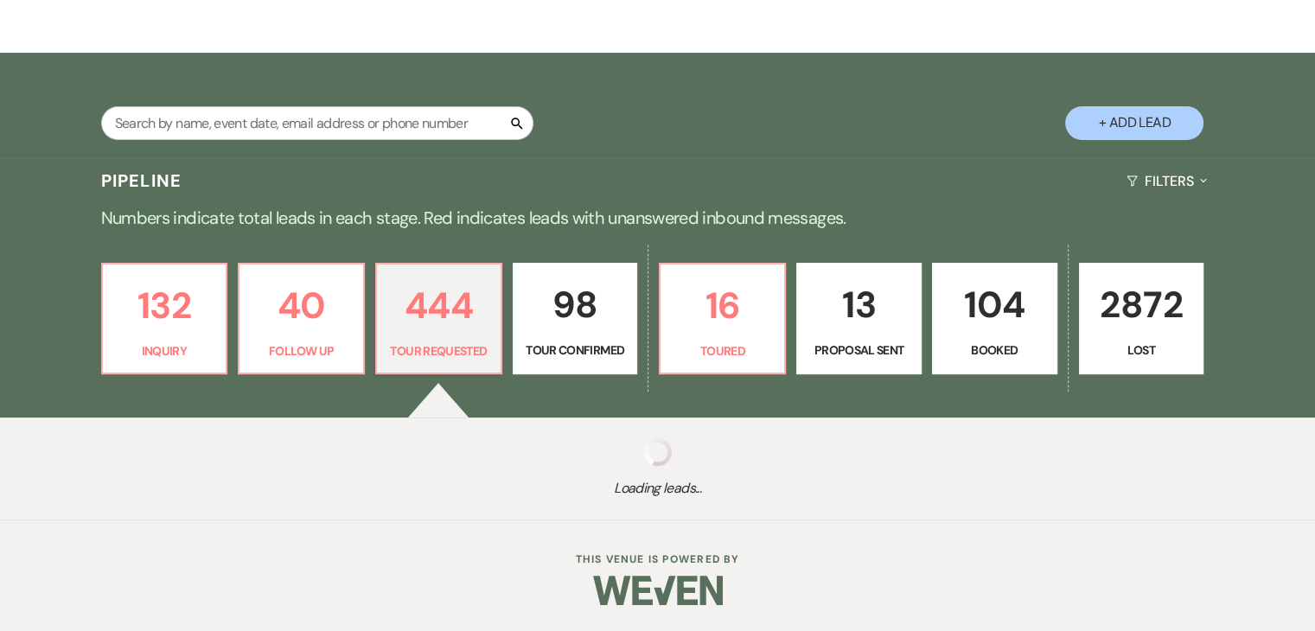
select select "2"
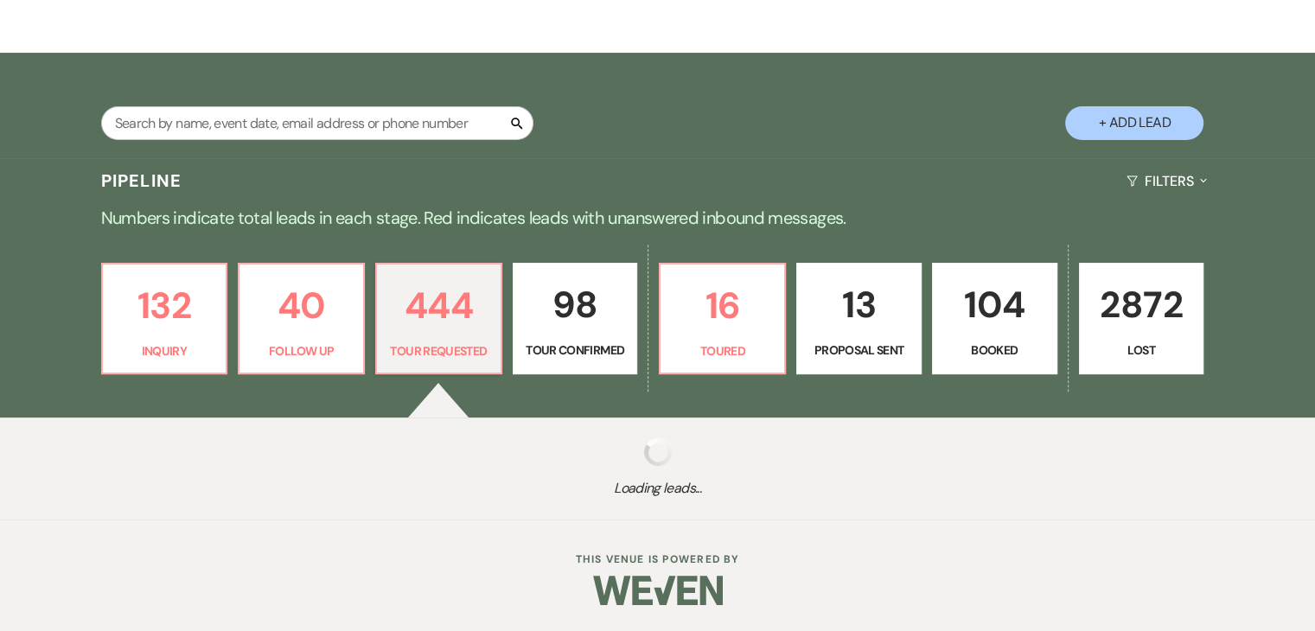
select select "2"
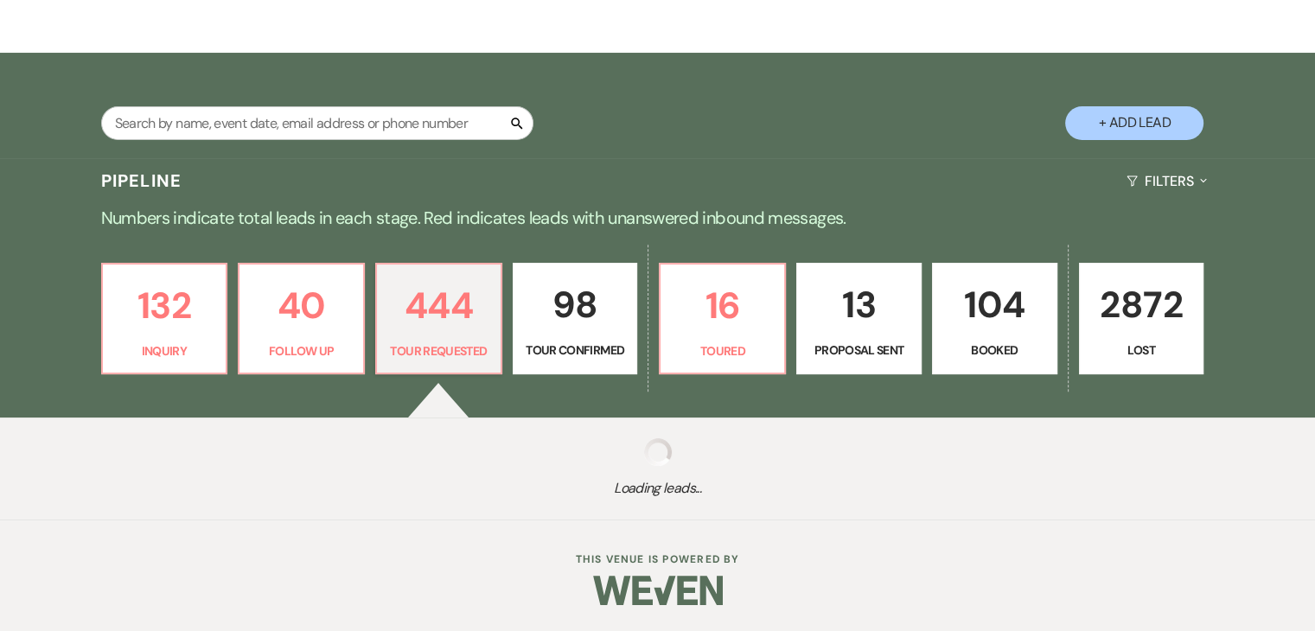
select select "2"
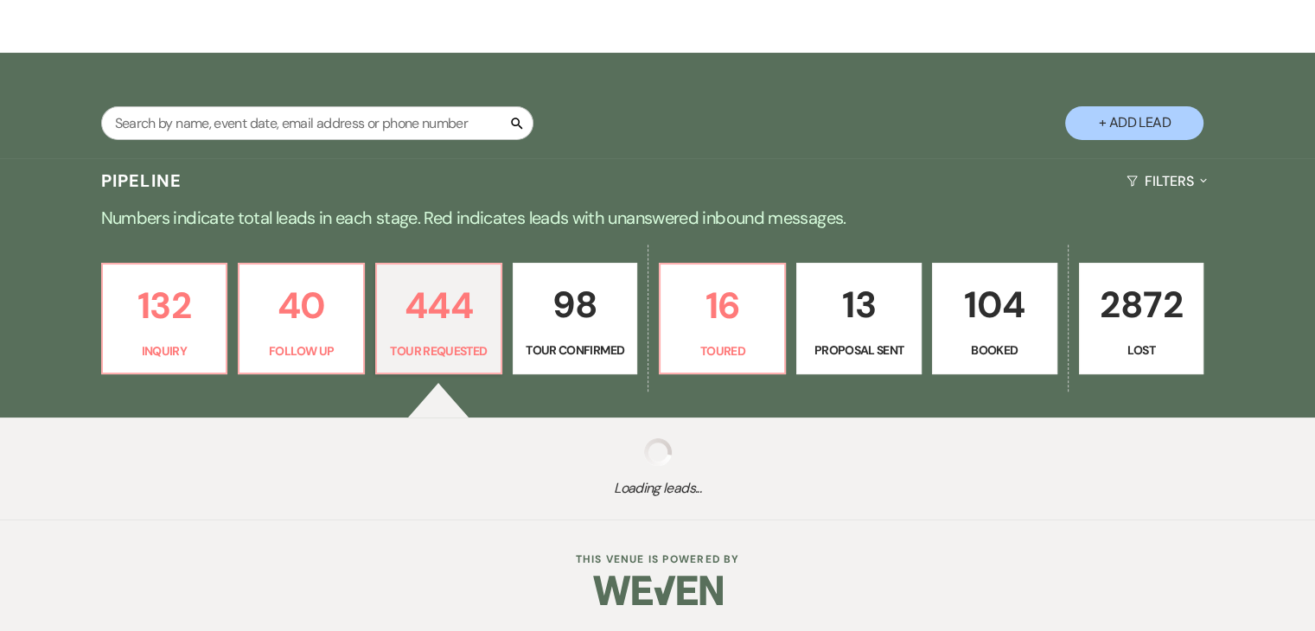
select select "2"
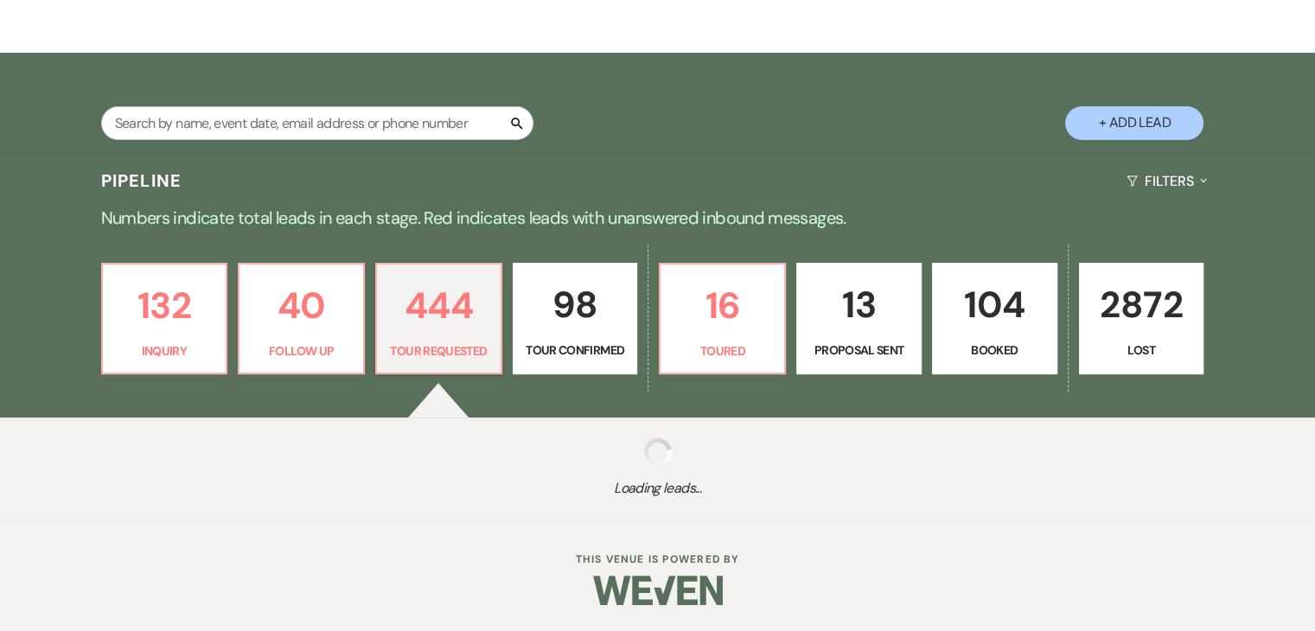
select select "2"
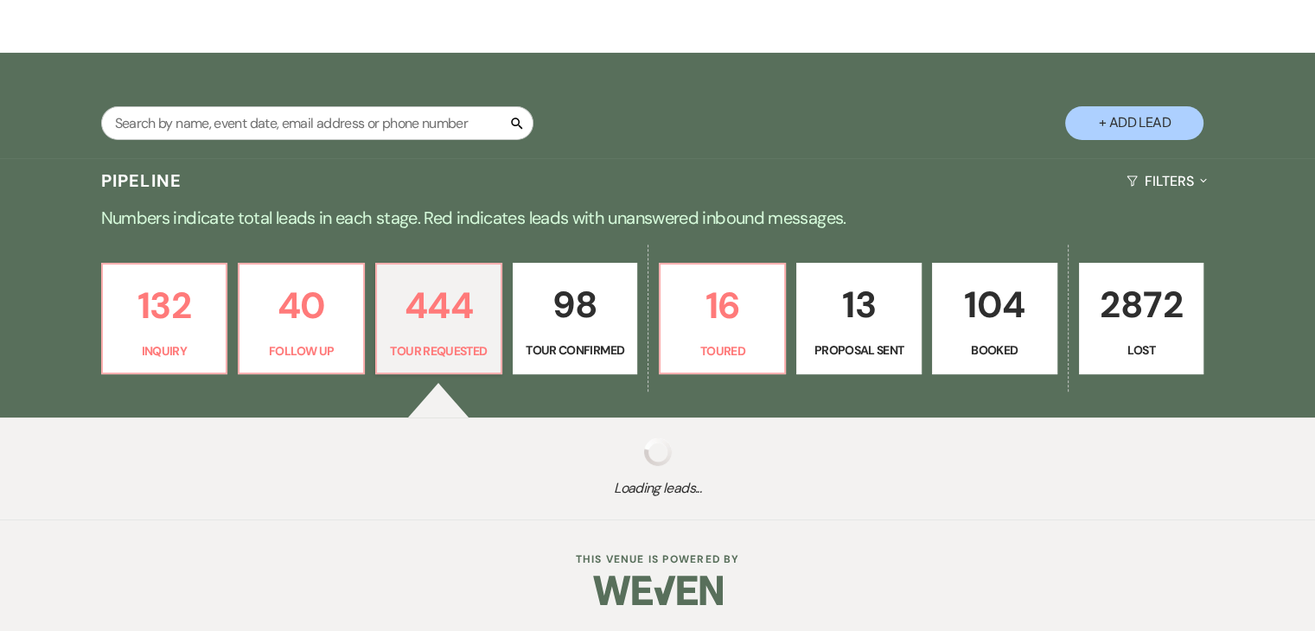
select select "2"
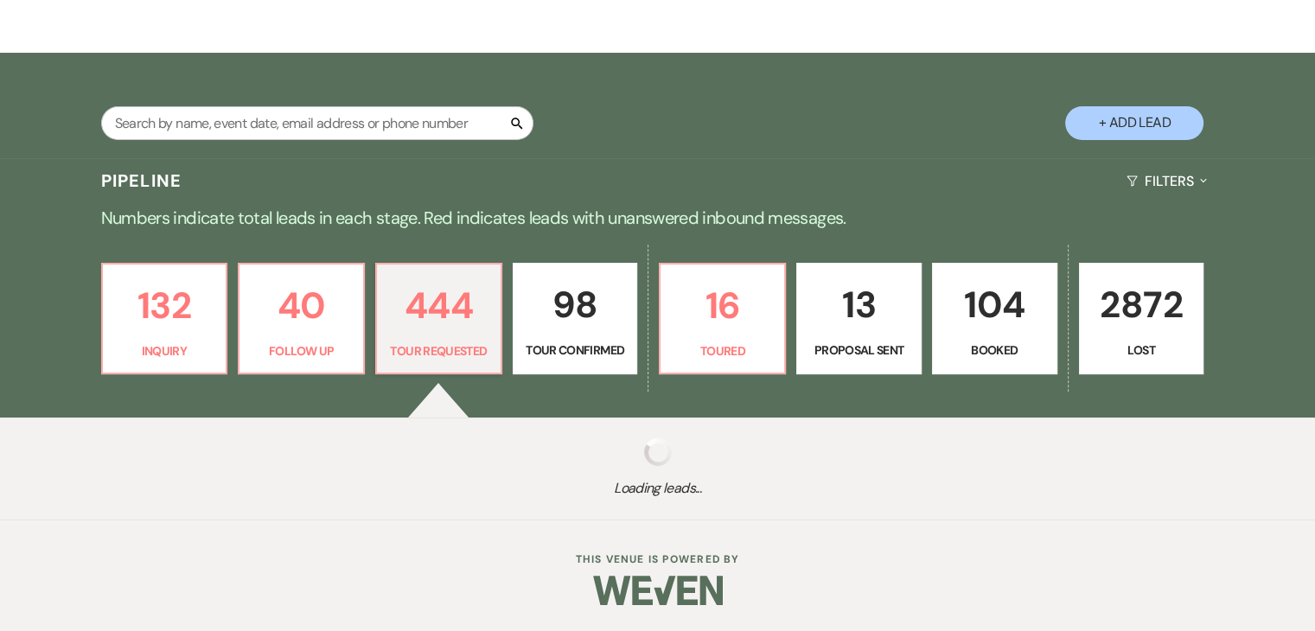
select select "2"
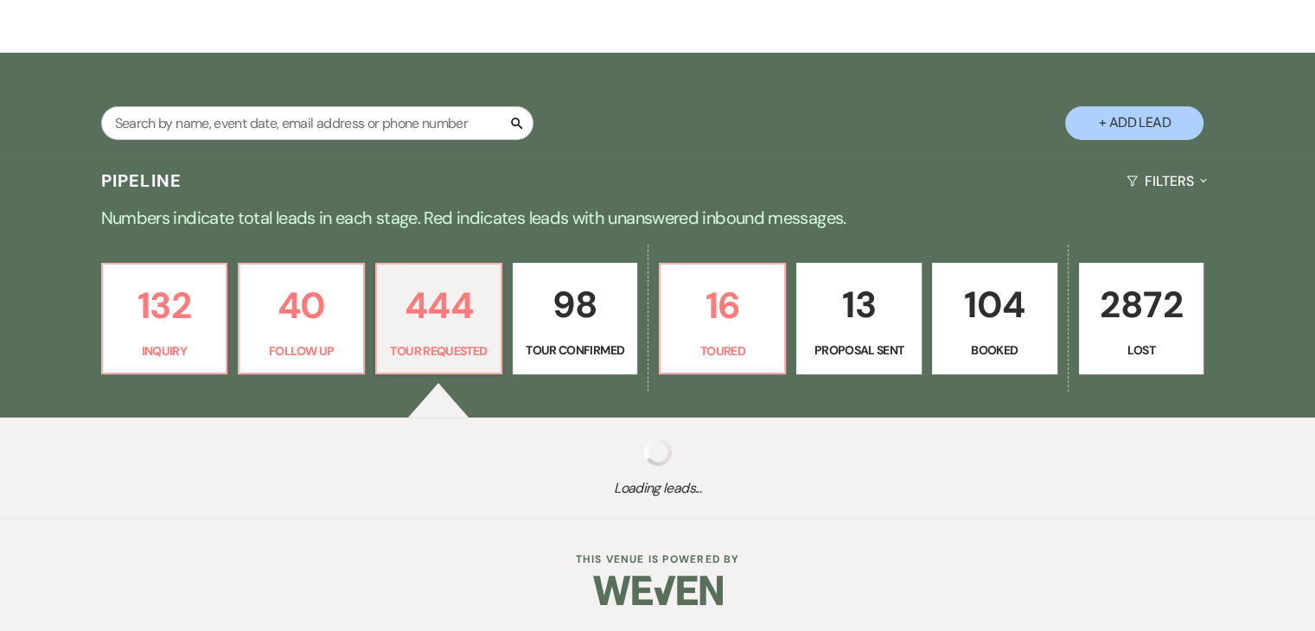
select select "2"
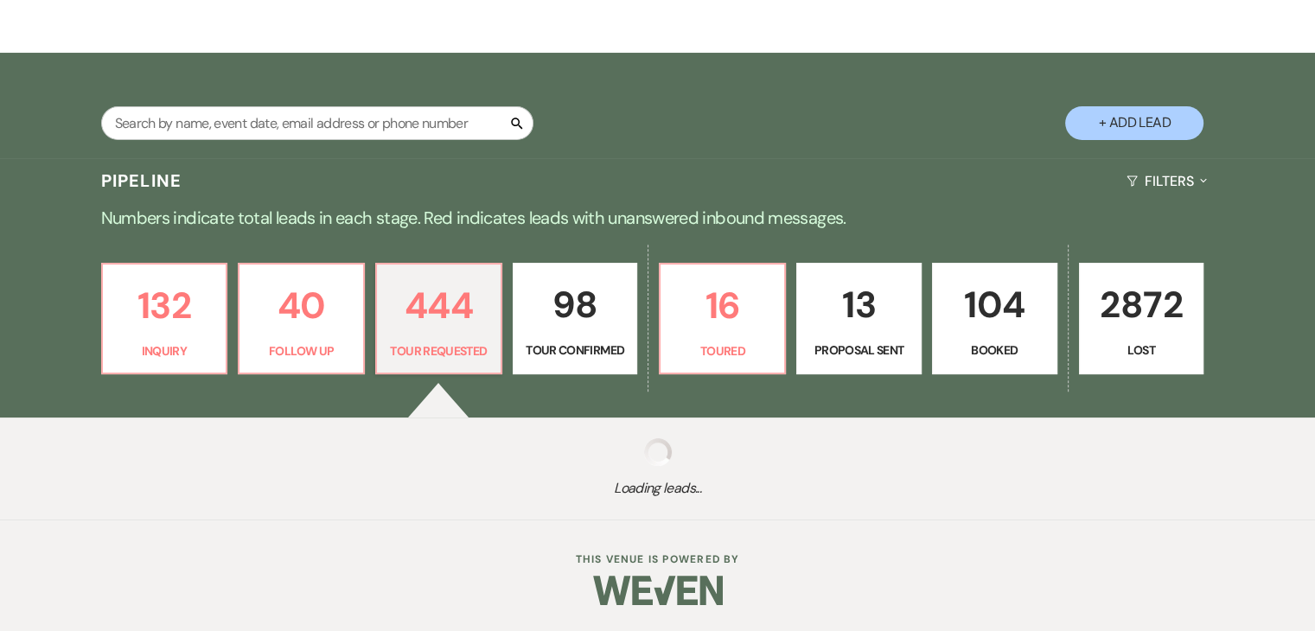
select select "2"
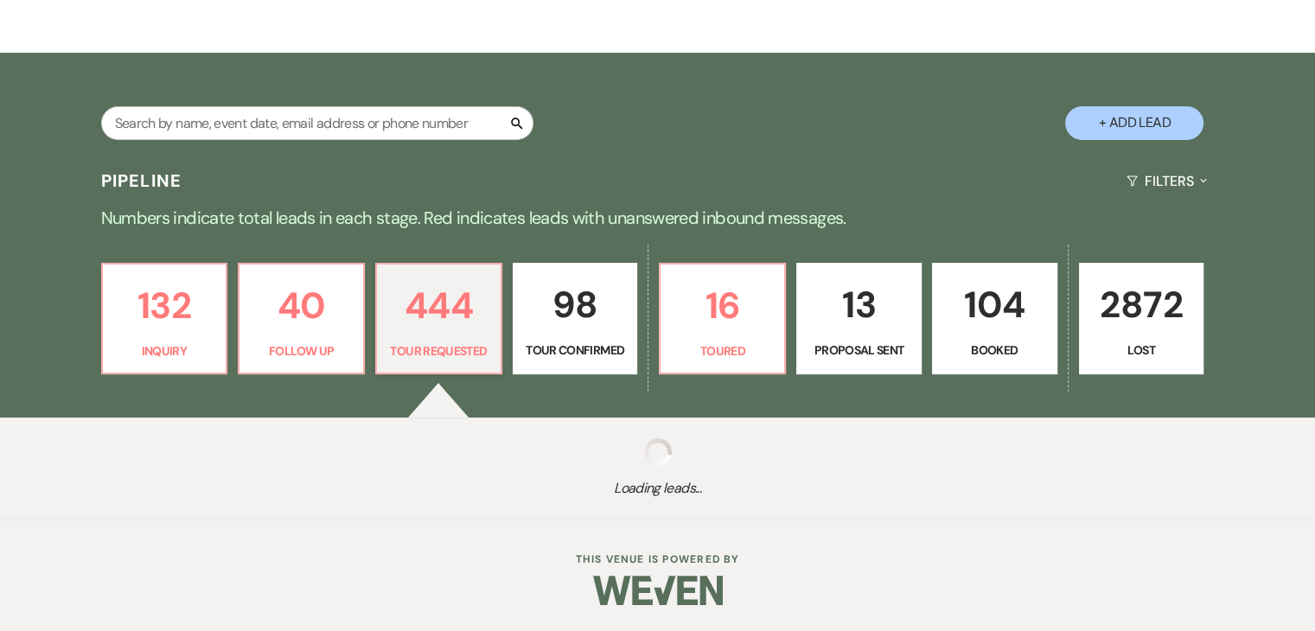
select select "2"
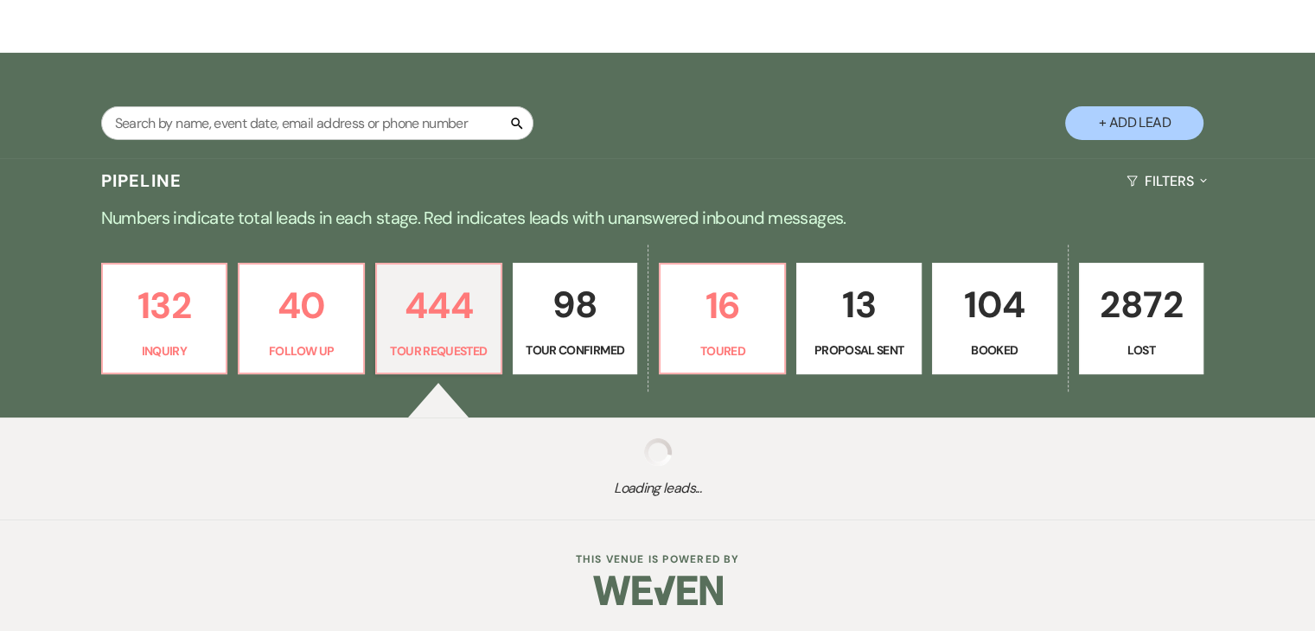
select select "2"
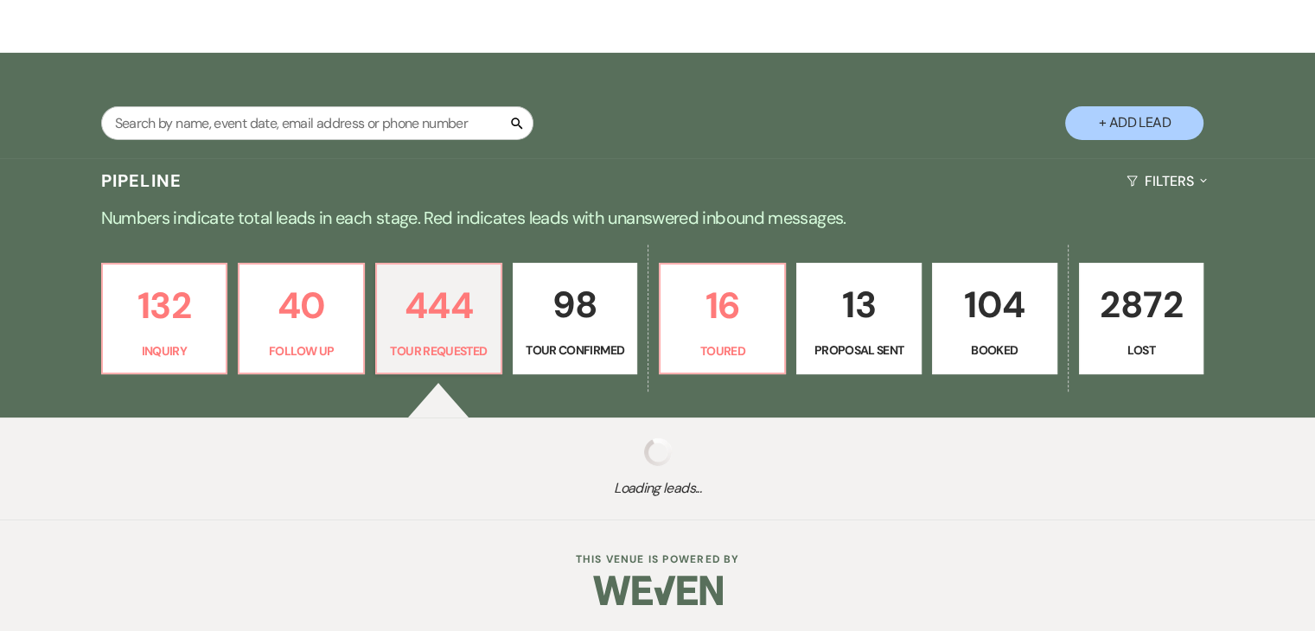
select select "2"
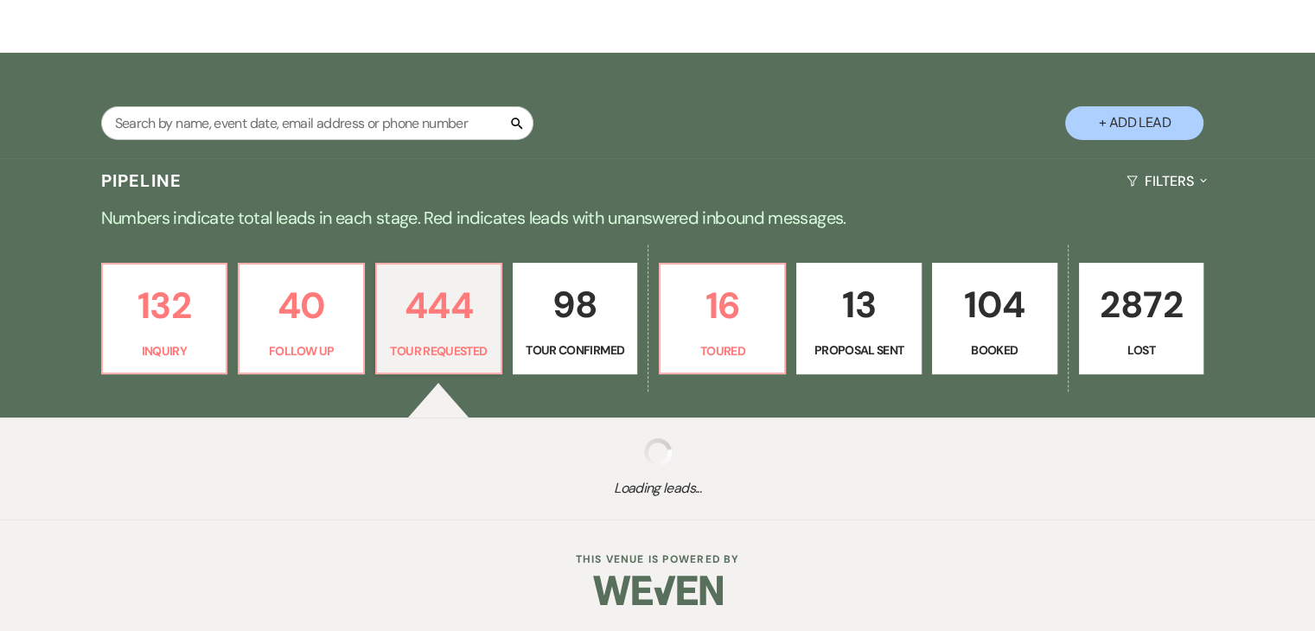
select select "2"
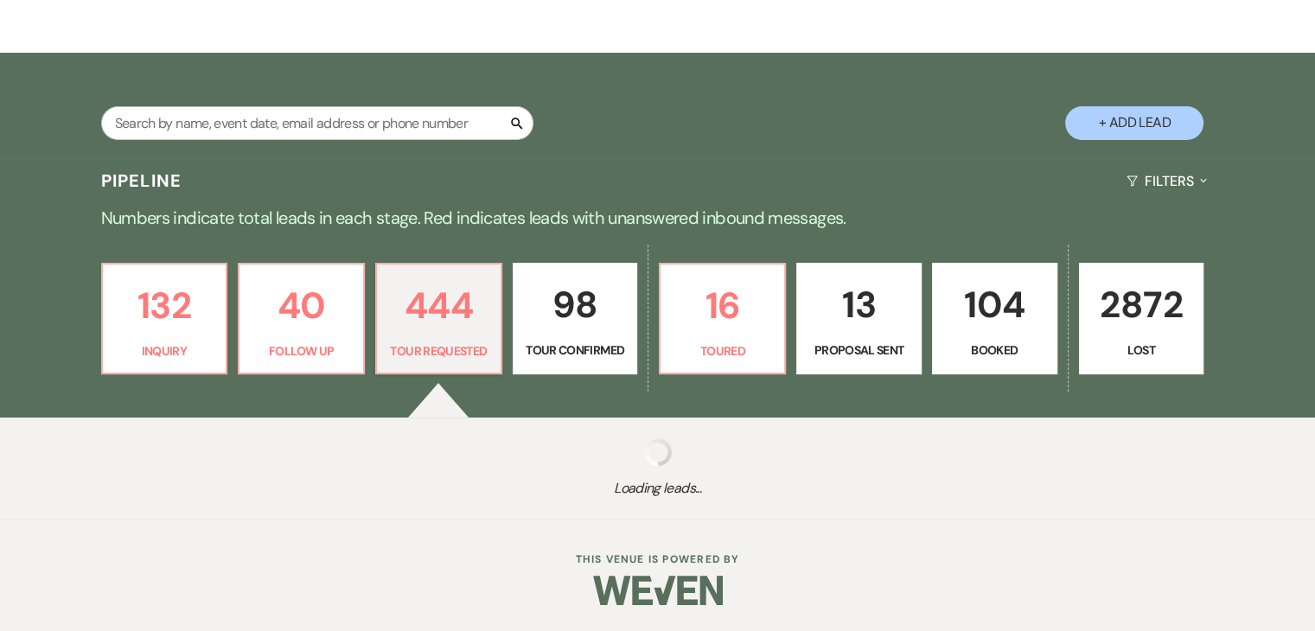
select select "2"
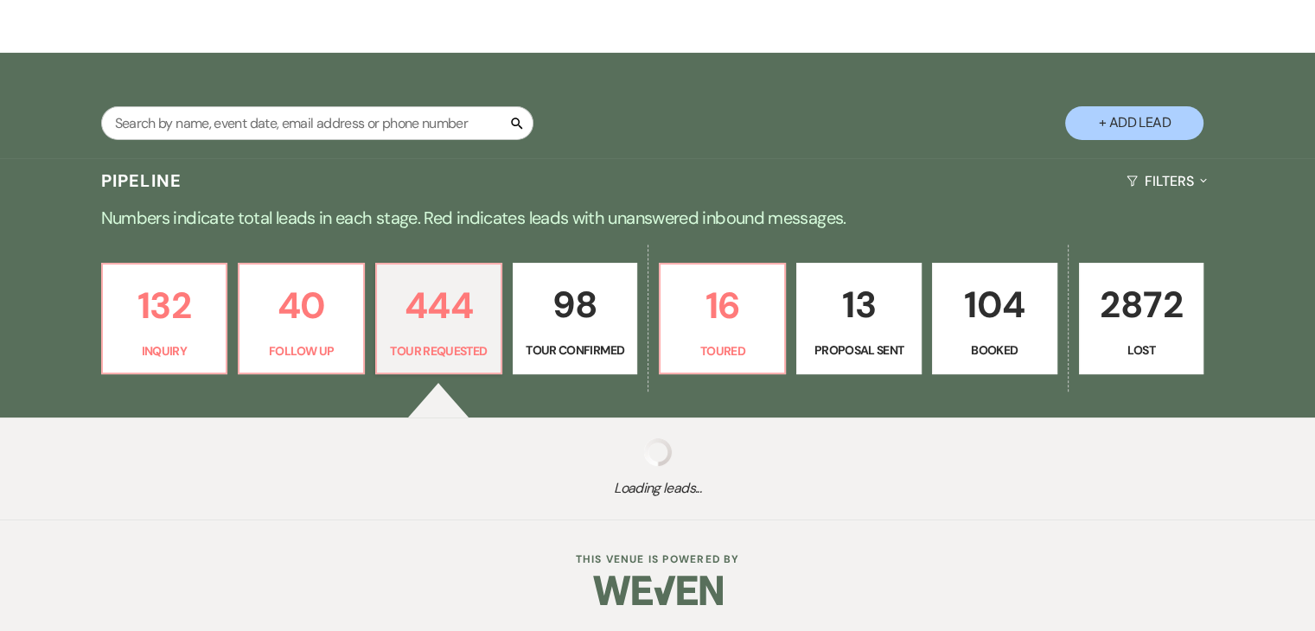
select select "2"
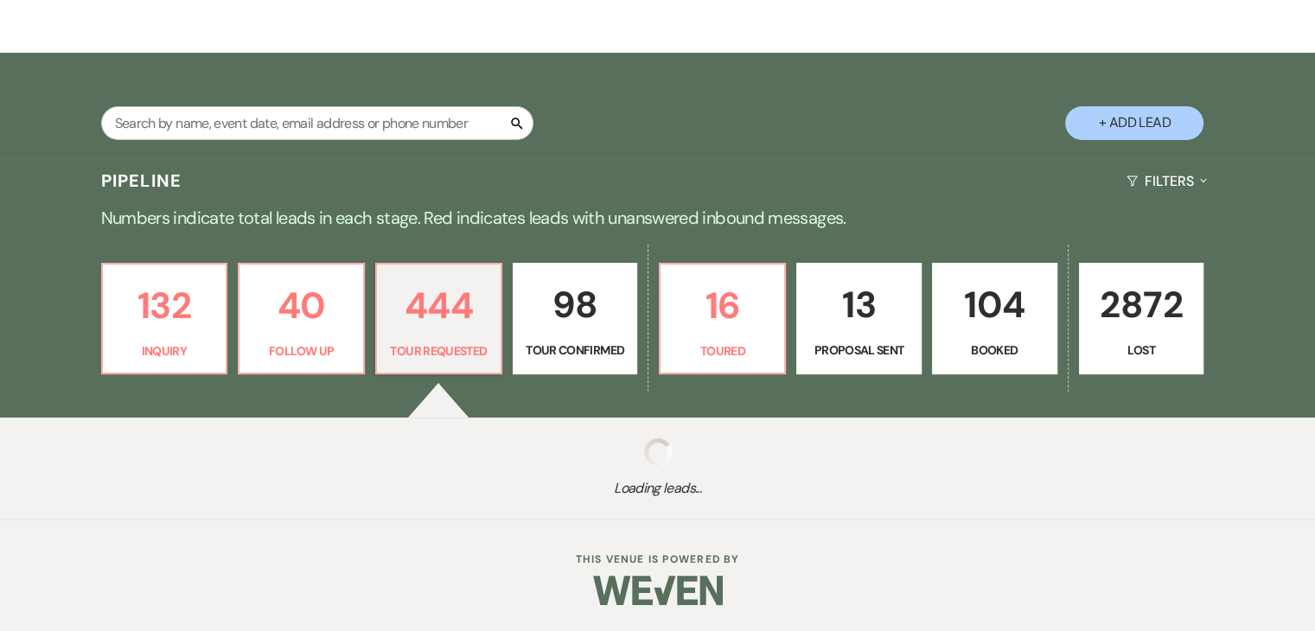
select select "2"
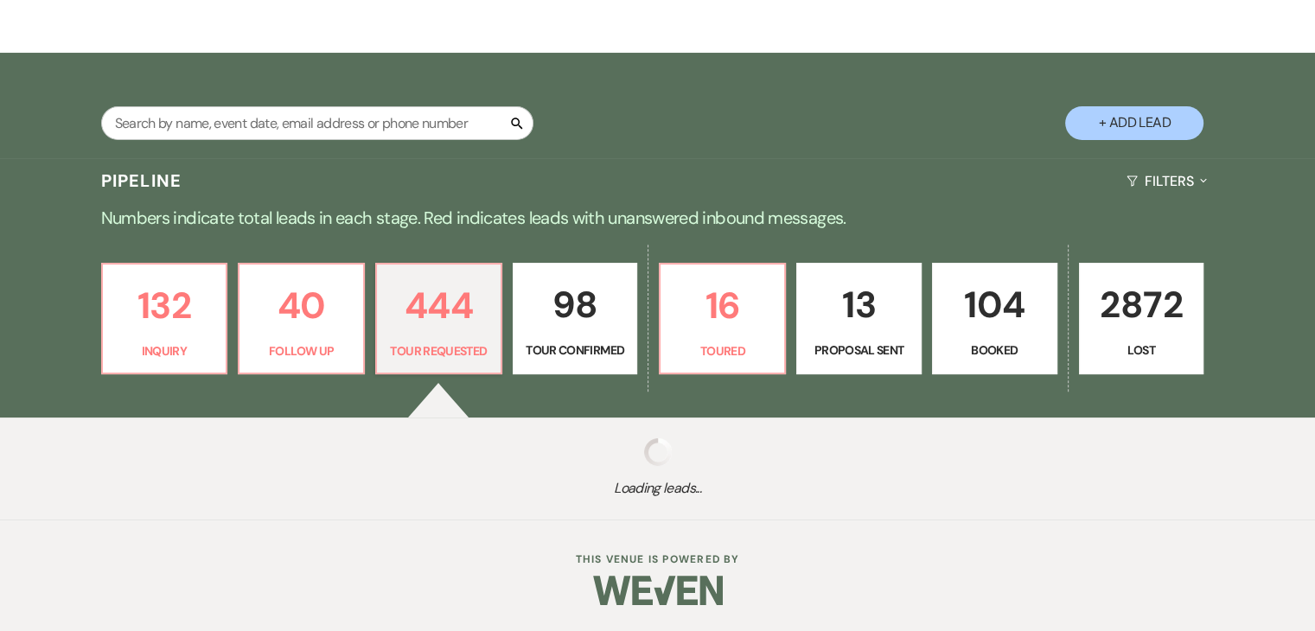
select select "2"
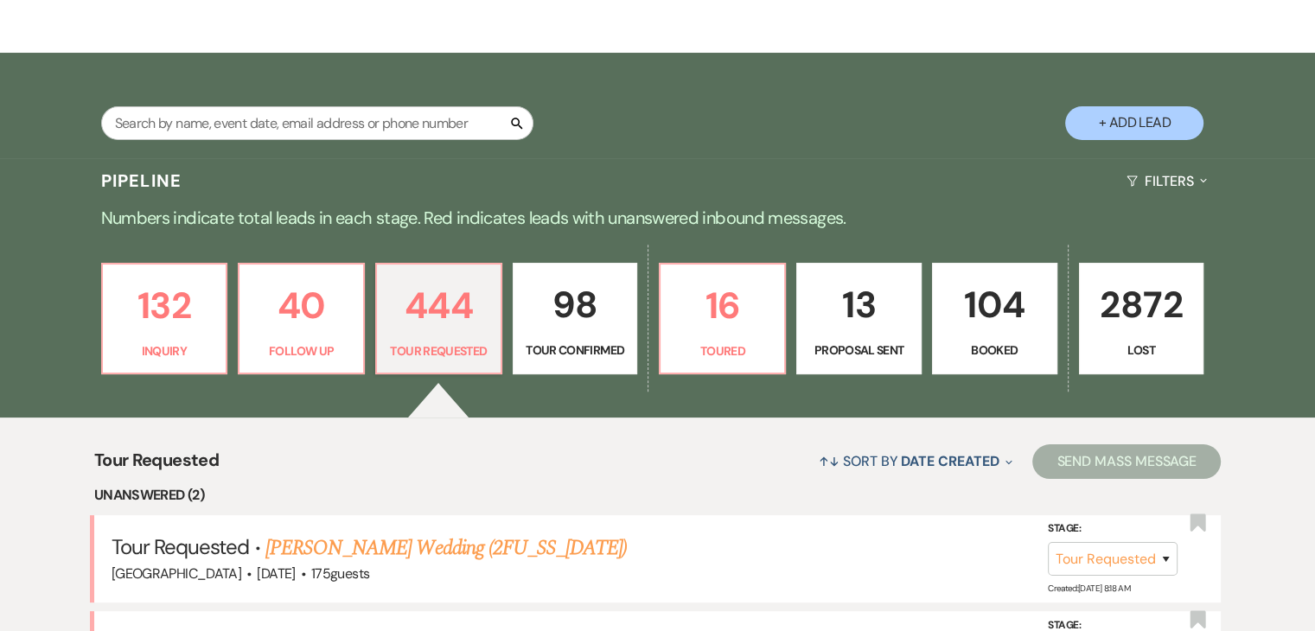
scroll to position [519, 0]
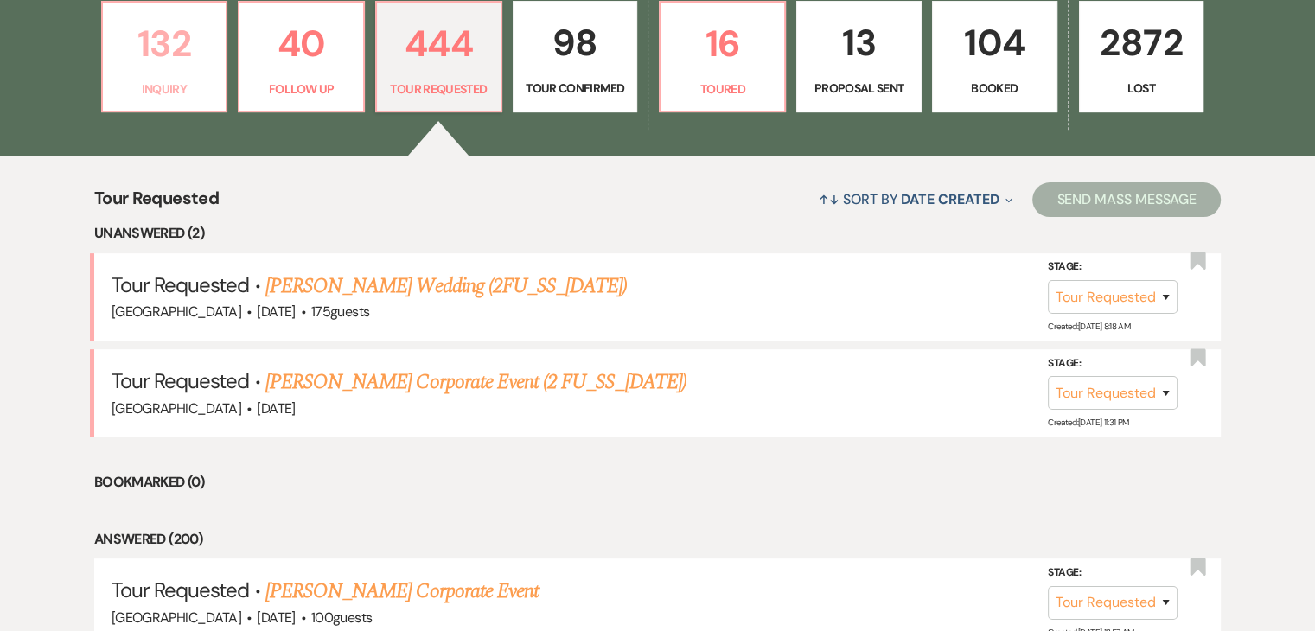
click at [147, 61] on p "132" at bounding box center [164, 44] width 103 height 58
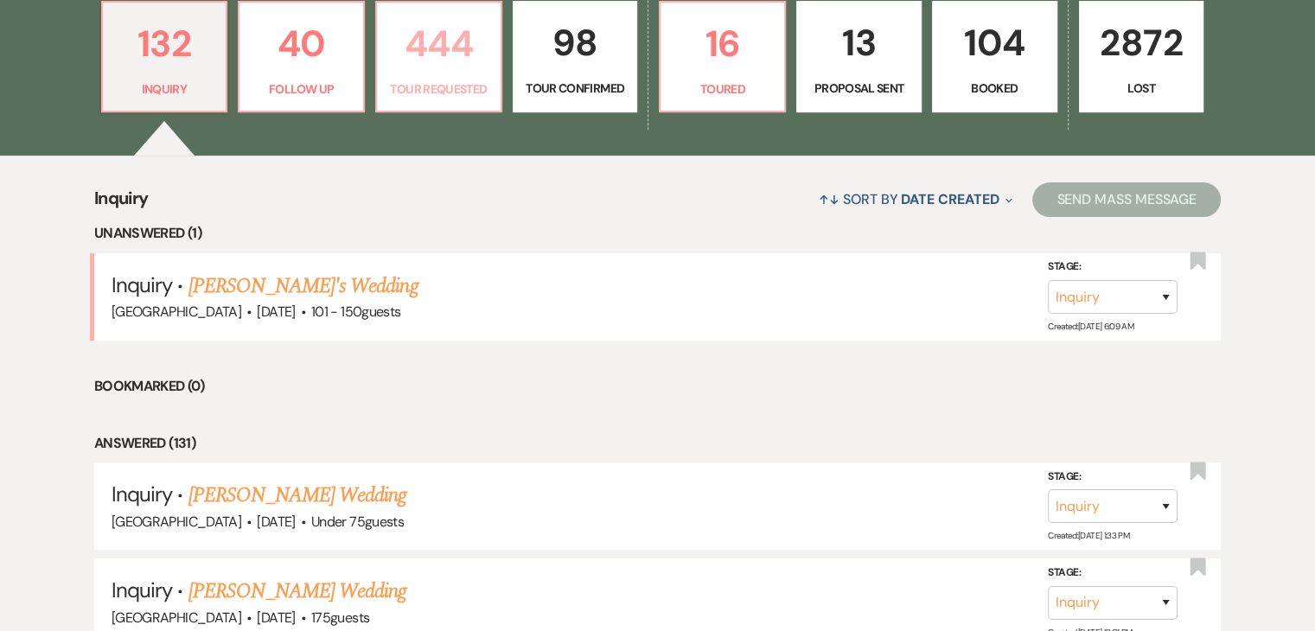
click at [430, 86] on p "Tour Requested" at bounding box center [438, 89] width 103 height 19
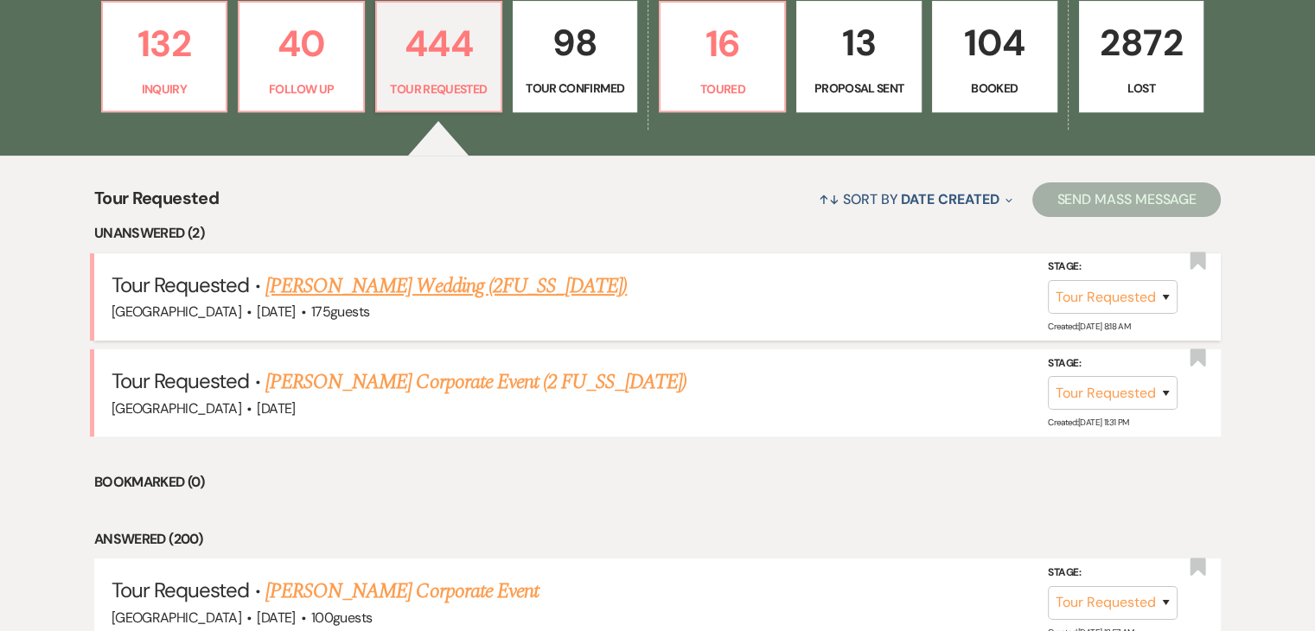
click at [369, 280] on link "[PERSON_NAME] Wedding (2FU_SS_[DATE])" at bounding box center [445, 286] width 361 height 31
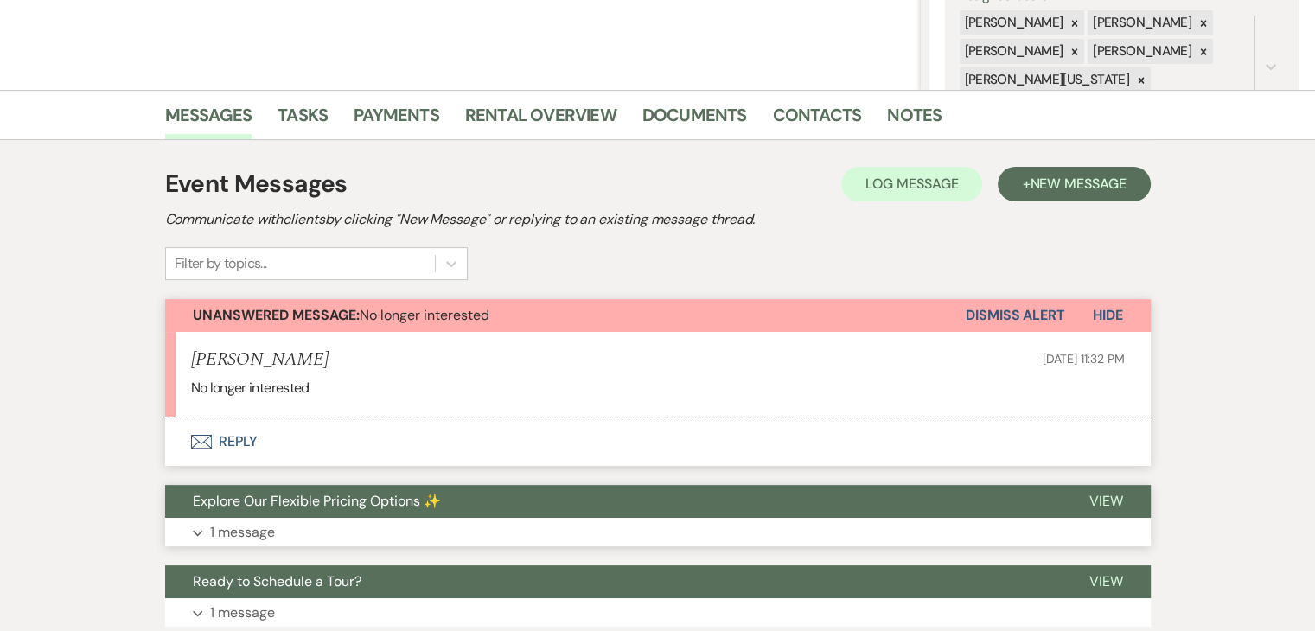
scroll to position [346, 0]
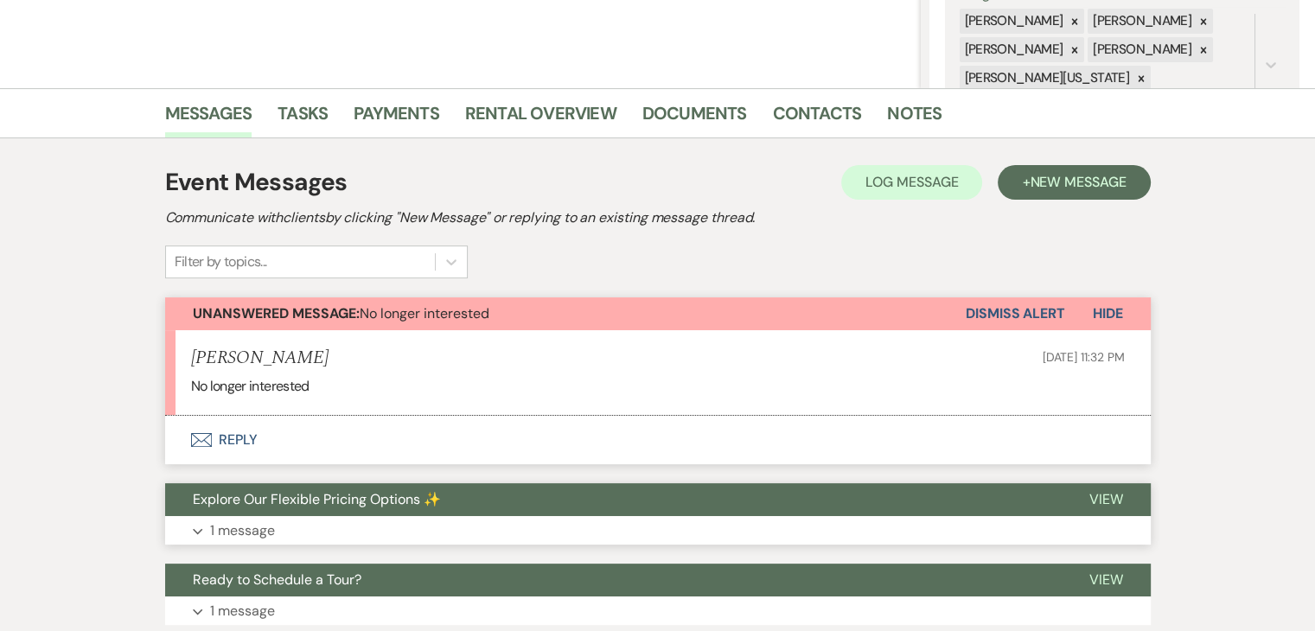
click at [238, 527] on p "1 message" at bounding box center [242, 531] width 65 height 22
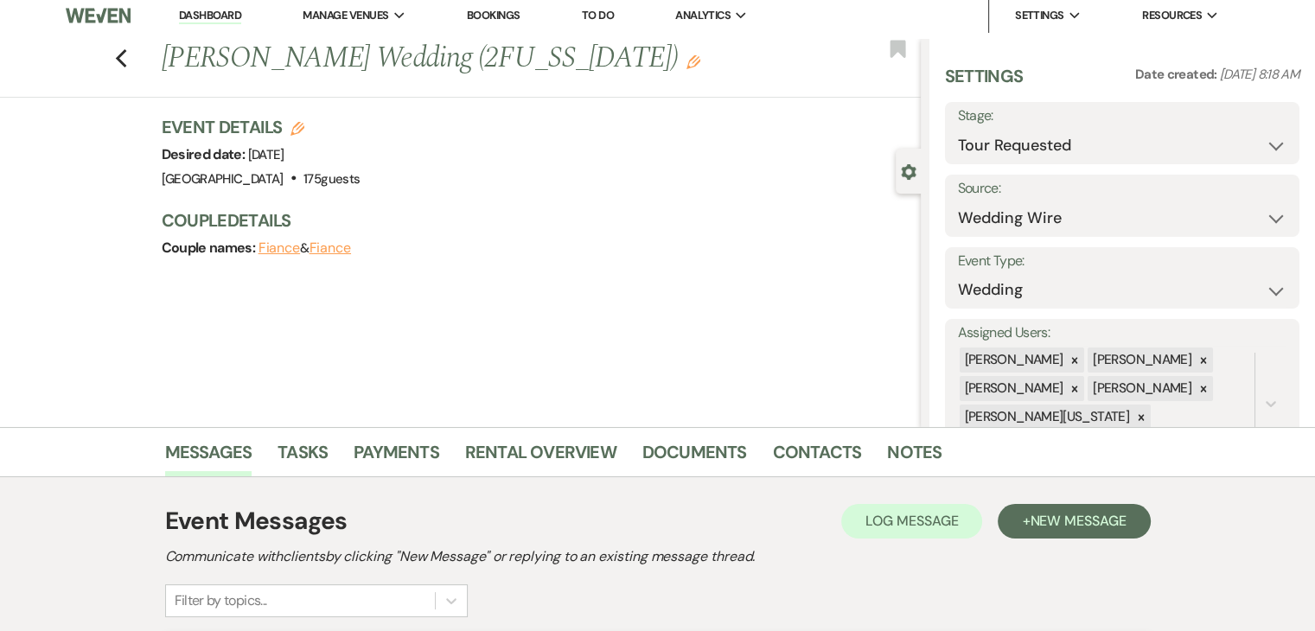
scroll to position [0, 0]
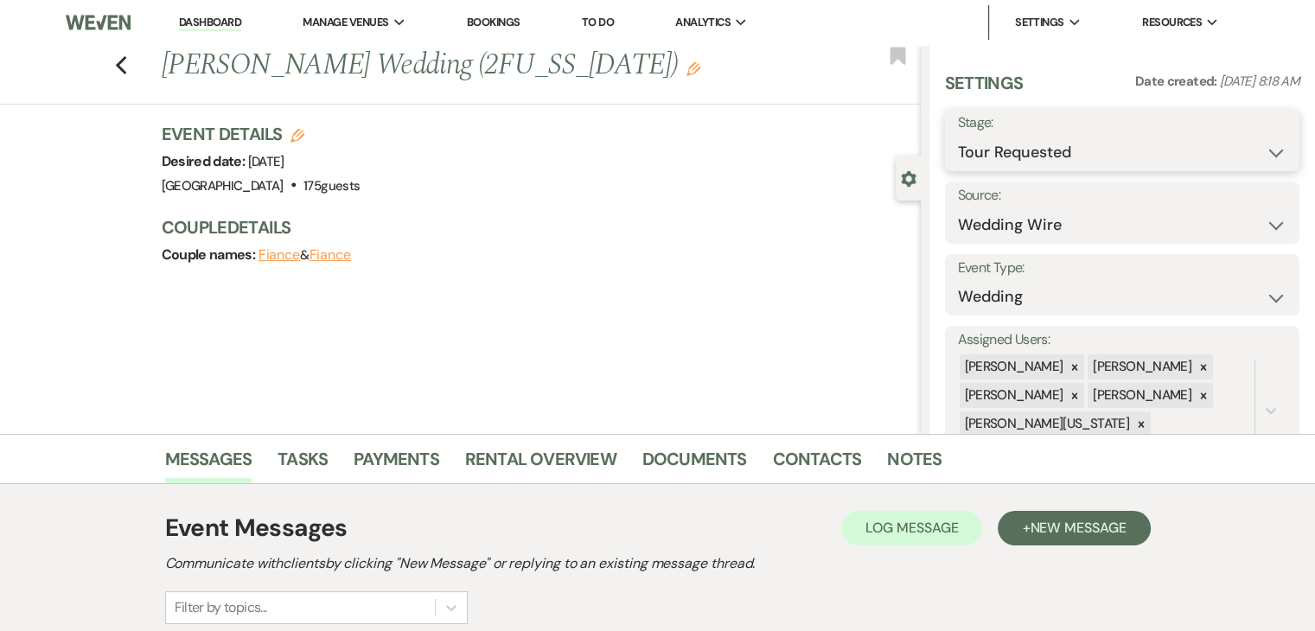
click at [1025, 145] on select "Inquiry Follow Up Tour Requested Tour Confirmed Toured Proposal Sent Booked Lost" at bounding box center [1122, 153] width 329 height 34
click at [958, 136] on select "Inquiry Follow Up Tour Requested Tour Confirmed Toured Proposal Sent Booked Lost" at bounding box center [1122, 153] width 329 height 34
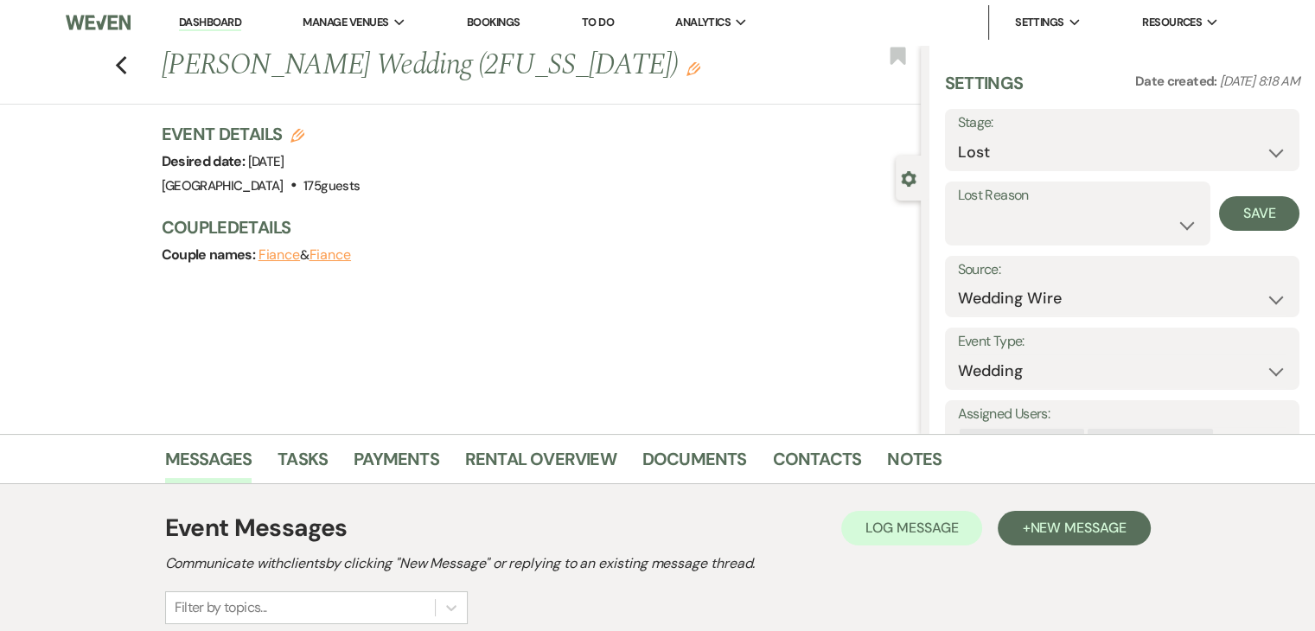
click at [1038, 202] on label "Lost Reason" at bounding box center [1078, 195] width 240 height 25
click at [1045, 202] on label "Lost Reason" at bounding box center [1078, 195] width 240 height 25
click at [1097, 218] on select "Booked Elsewhere Budget Date Unavailable No Response Not a Good Match Capacity …" at bounding box center [1078, 225] width 240 height 34
click at [958, 208] on select "Booked Elsewhere Budget Date Unavailable No Response Not a Good Match Capacity …" at bounding box center [1078, 225] width 240 height 34
click at [1265, 215] on button "Save" at bounding box center [1268, 213] width 61 height 35
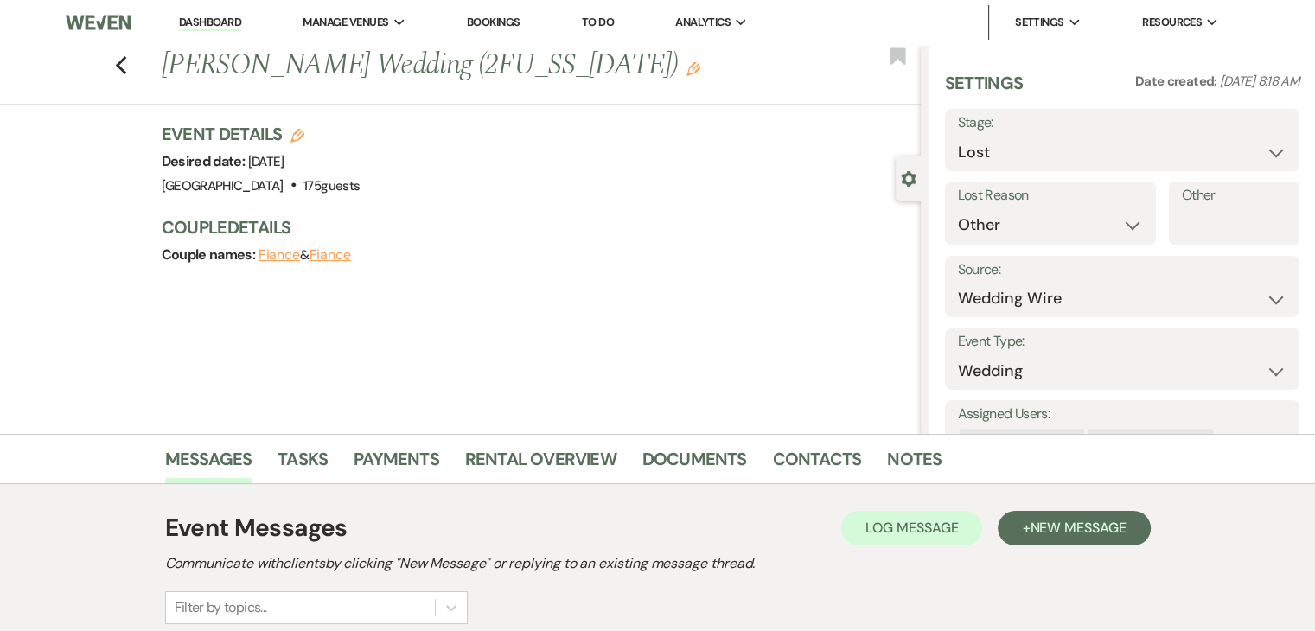
click at [226, 21] on link "Dashboard" at bounding box center [210, 23] width 62 height 16
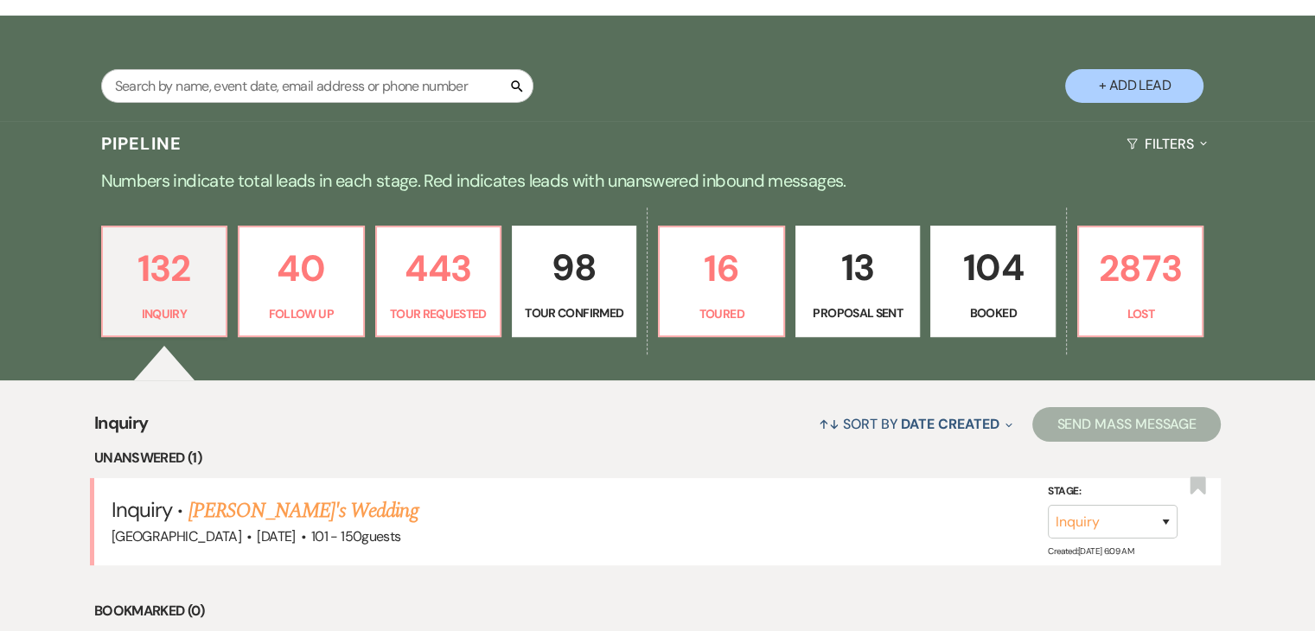
scroll to position [516, 0]
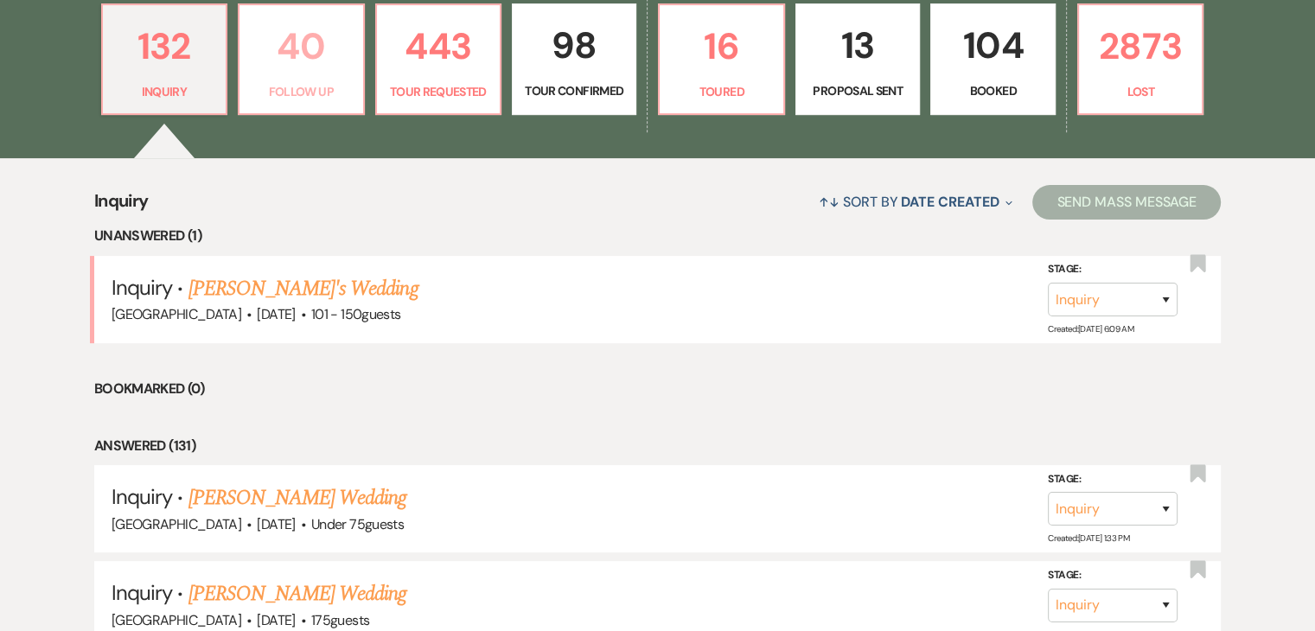
click at [323, 29] on p "40" at bounding box center [301, 46] width 102 height 58
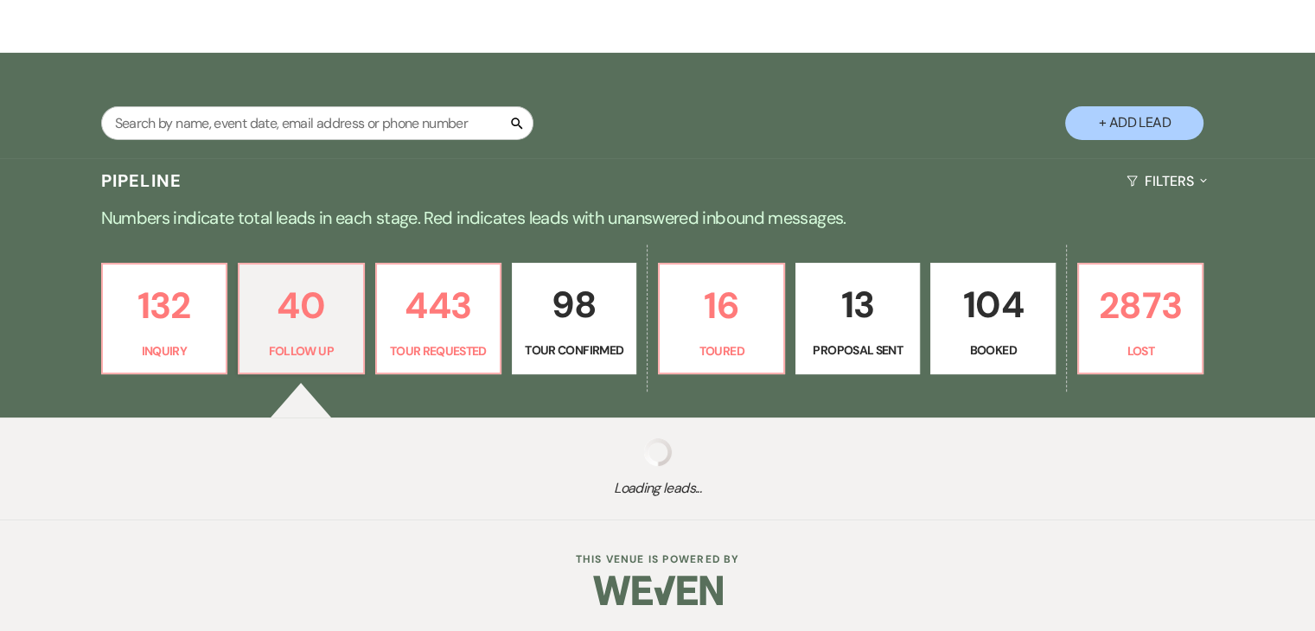
click at [317, 37] on main "Welcome, [PERSON_NAME] ! You have 6 unanswered lead s . Love ? Share the love &…" at bounding box center [657, 154] width 1315 height 732
select select "9"
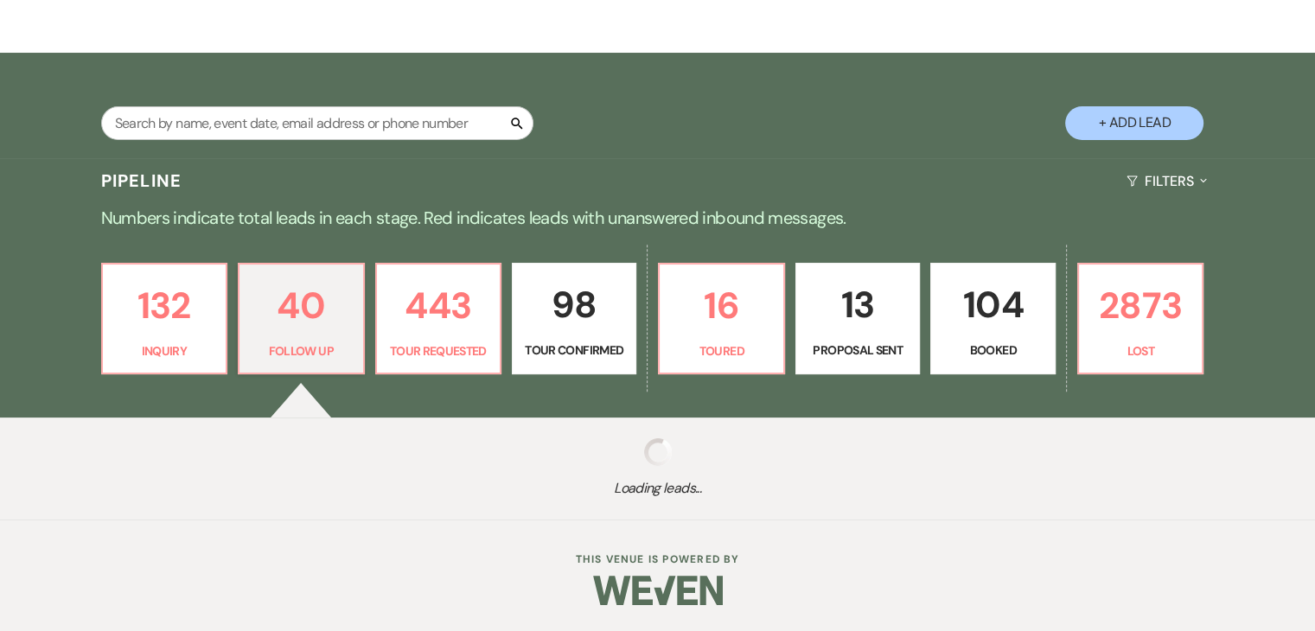
select select "9"
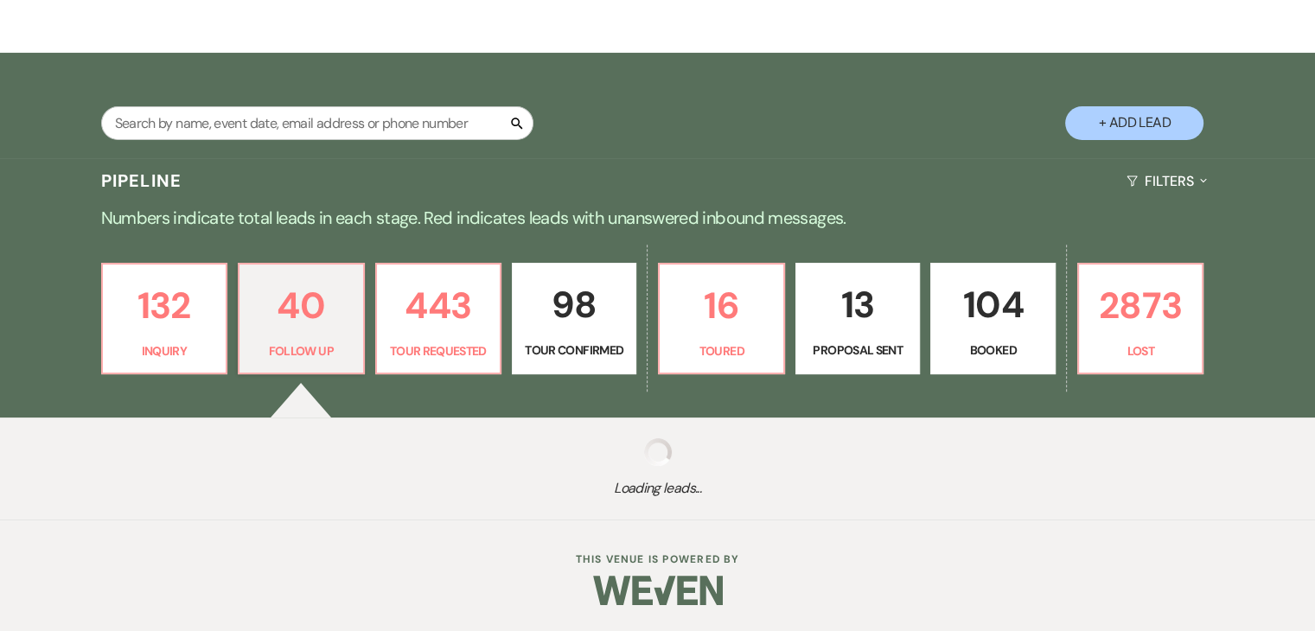
select select "9"
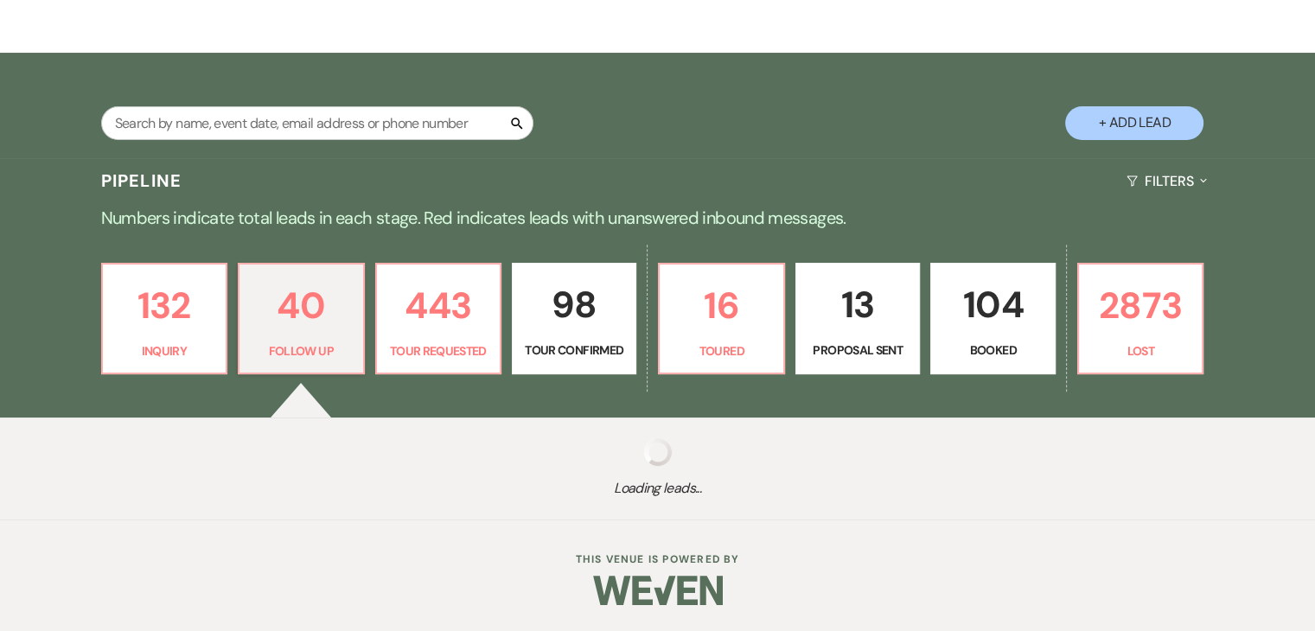
select select "9"
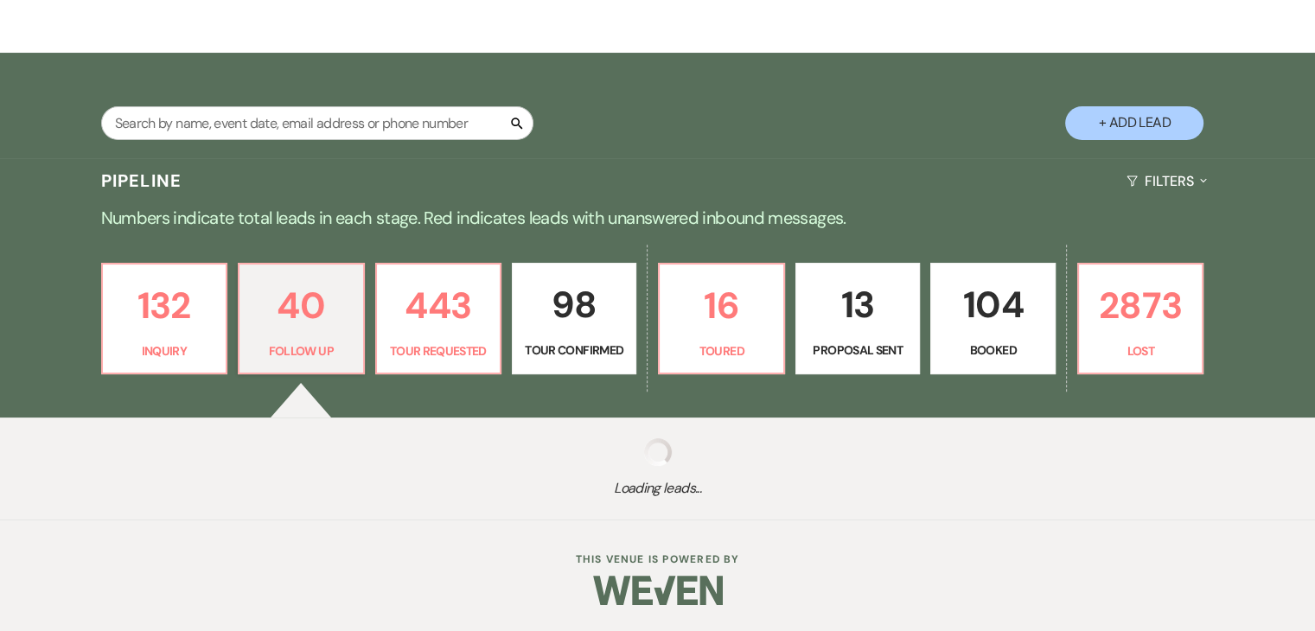
select select "9"
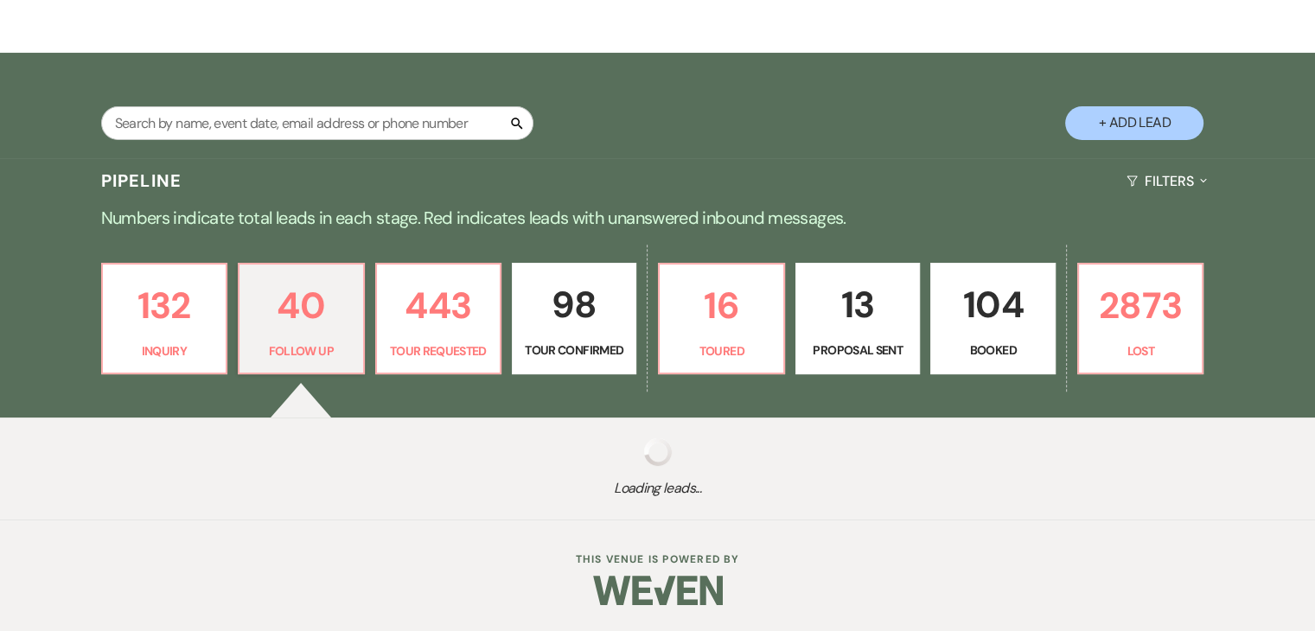
select select "9"
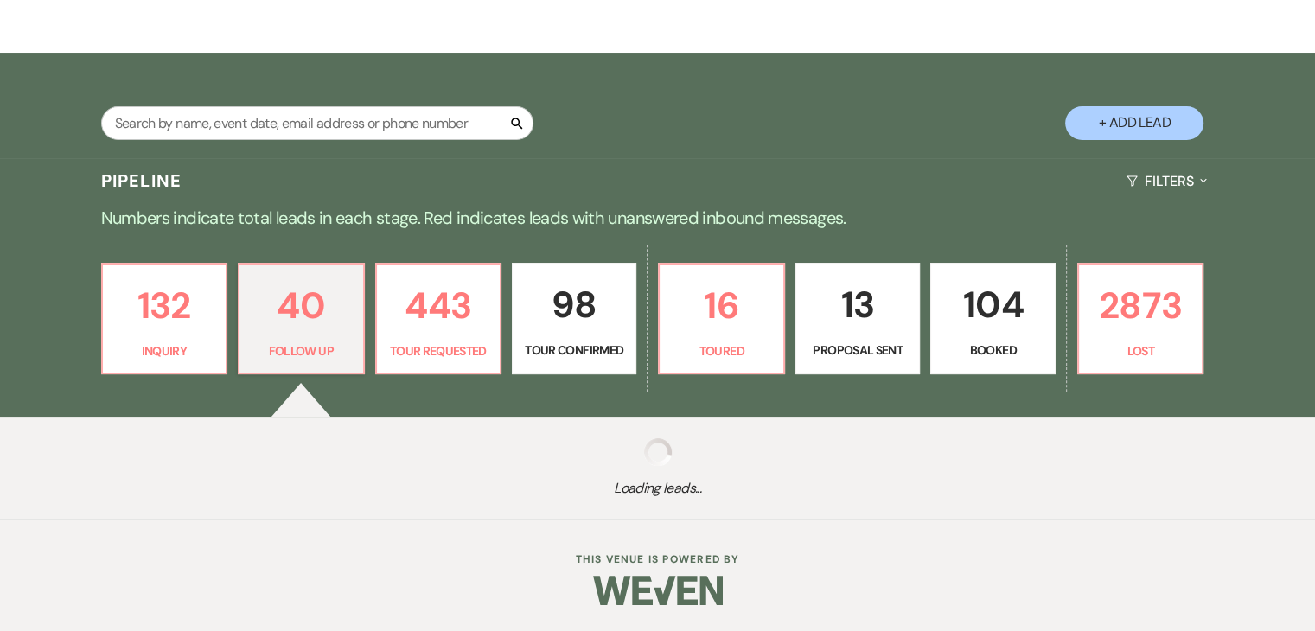
select select "9"
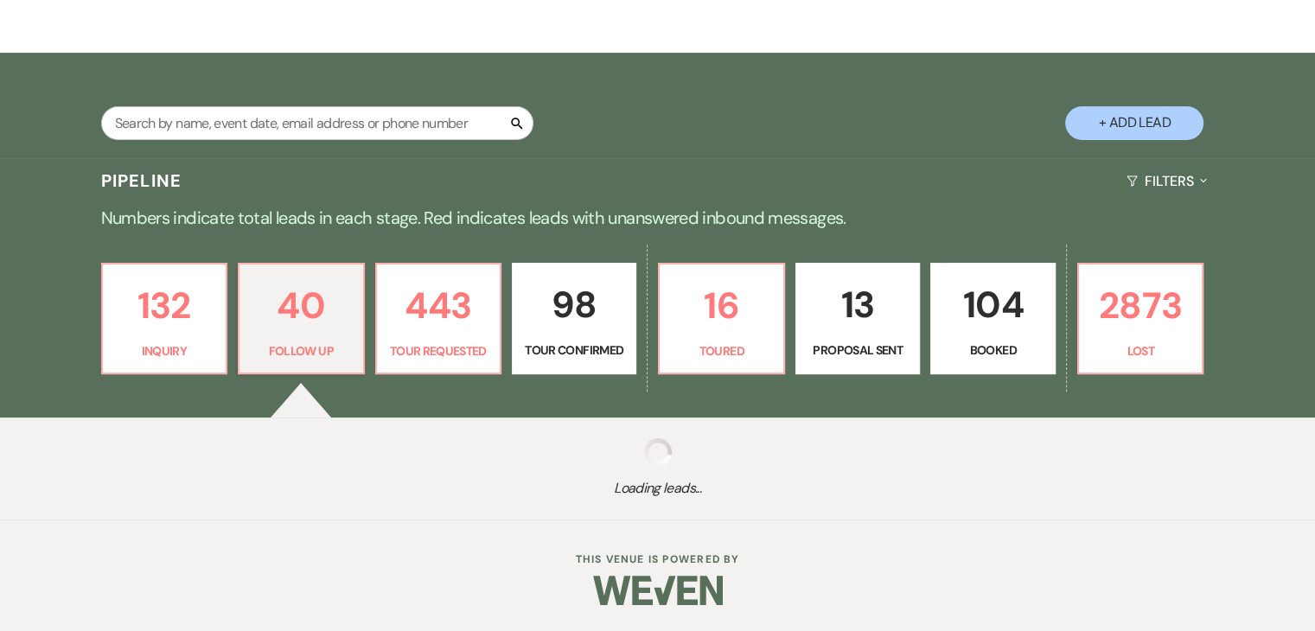
select select "9"
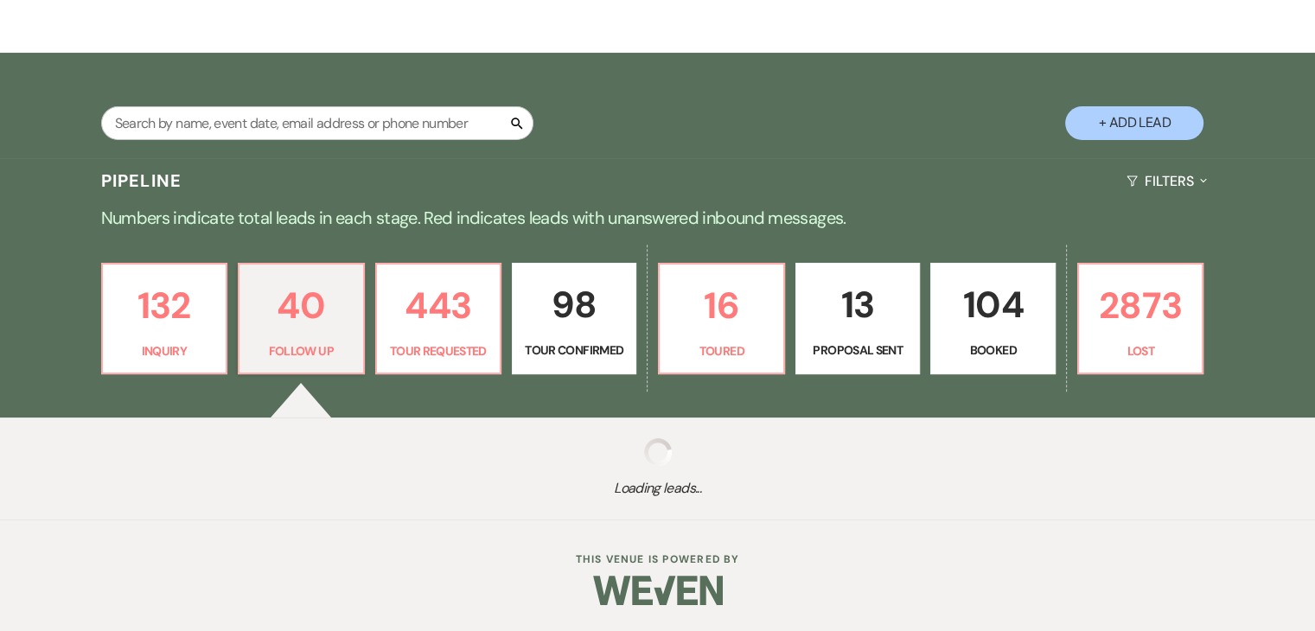
select select "9"
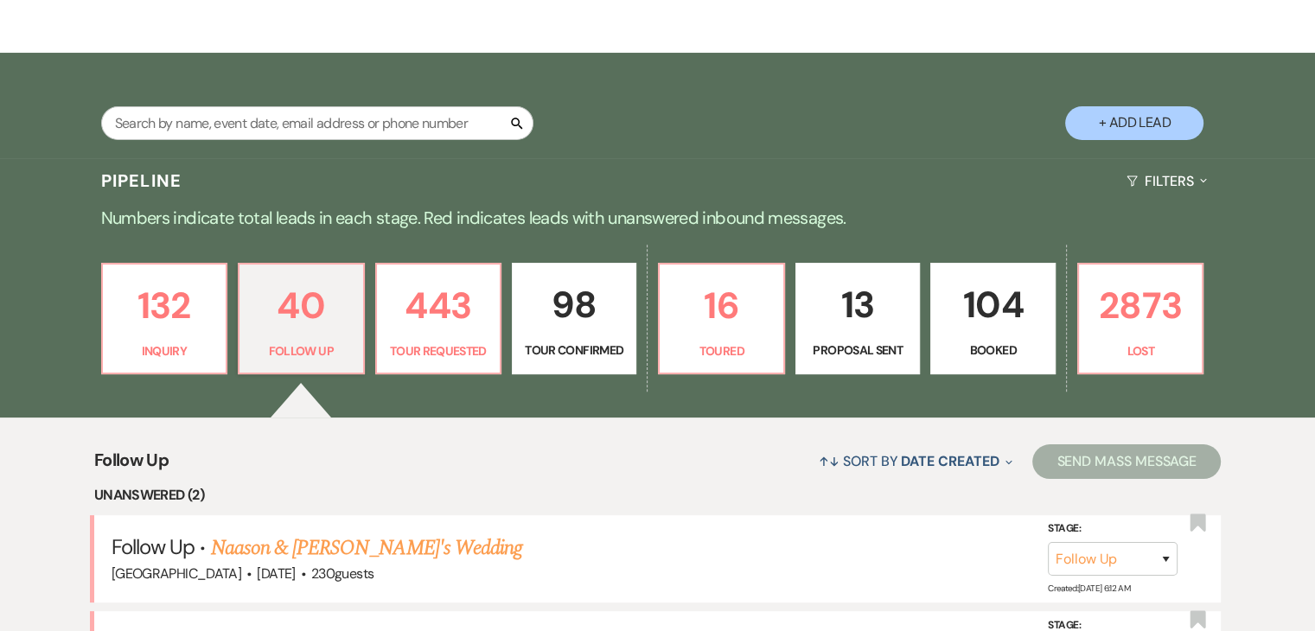
scroll to position [516, 0]
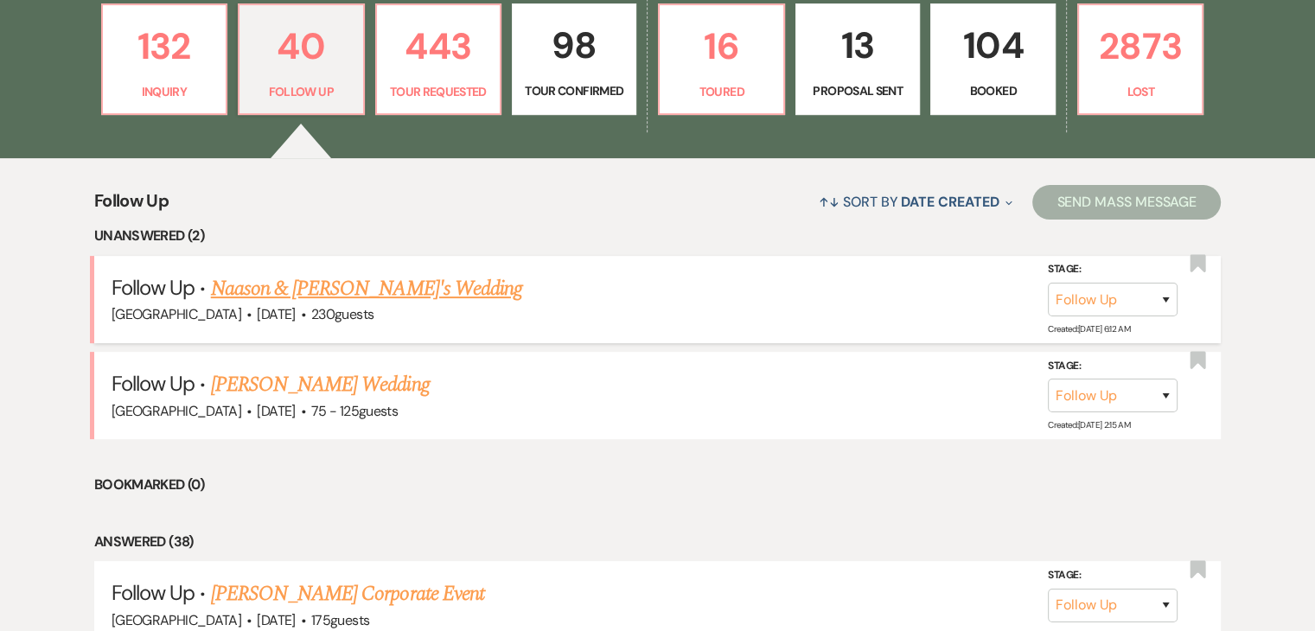
click at [304, 304] on div "[GEOGRAPHIC_DATA] · [DATE] · 230 guests" at bounding box center [658, 315] width 1092 height 22
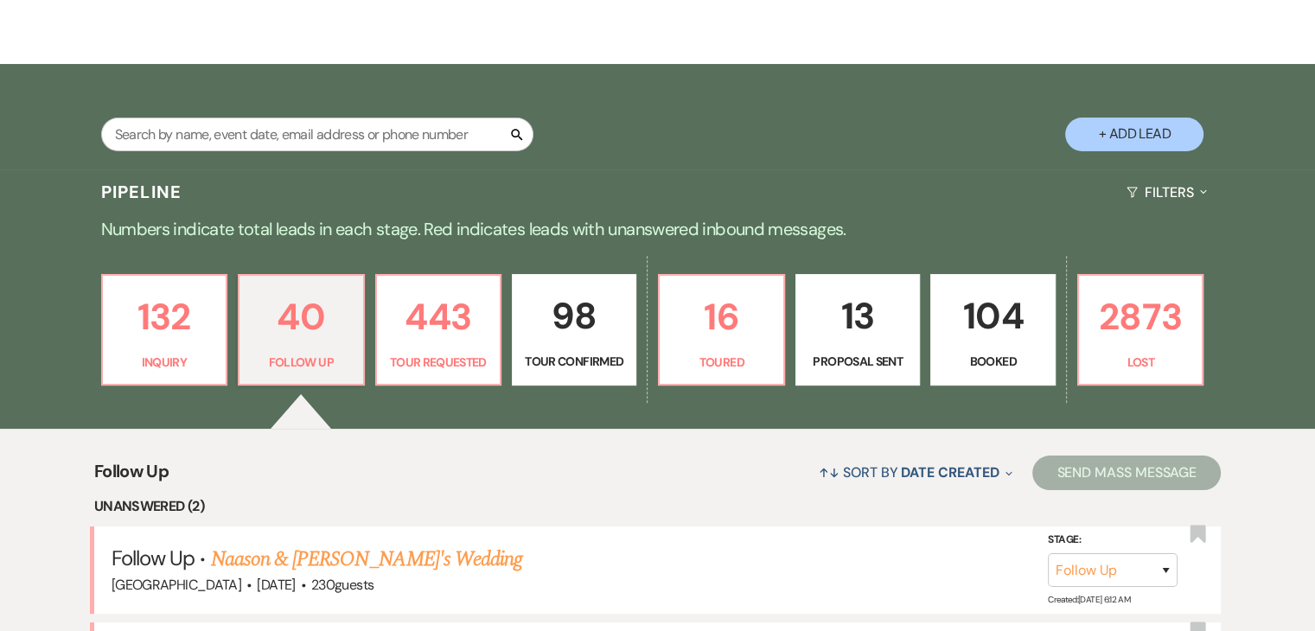
scroll to position [170, 0]
